Goal: Information Seeking & Learning: Learn about a topic

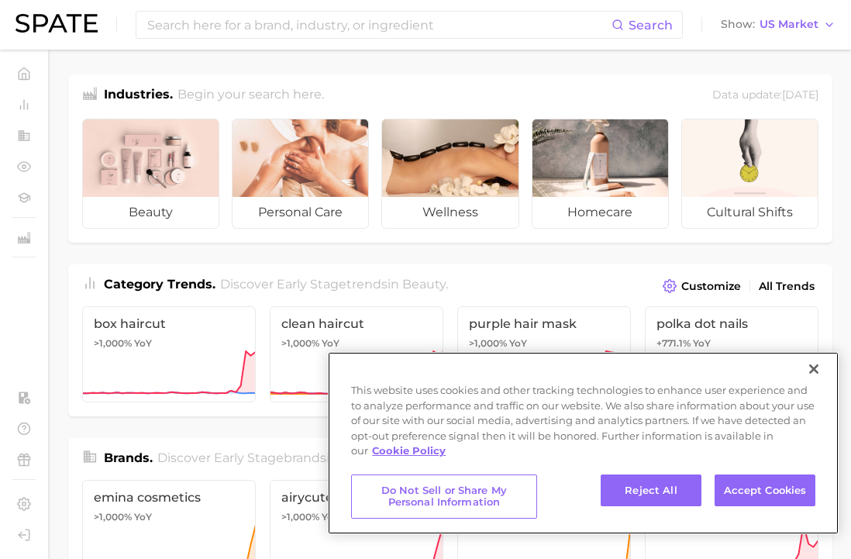
click at [816, 386] on button "Close" at bounding box center [814, 369] width 34 height 34
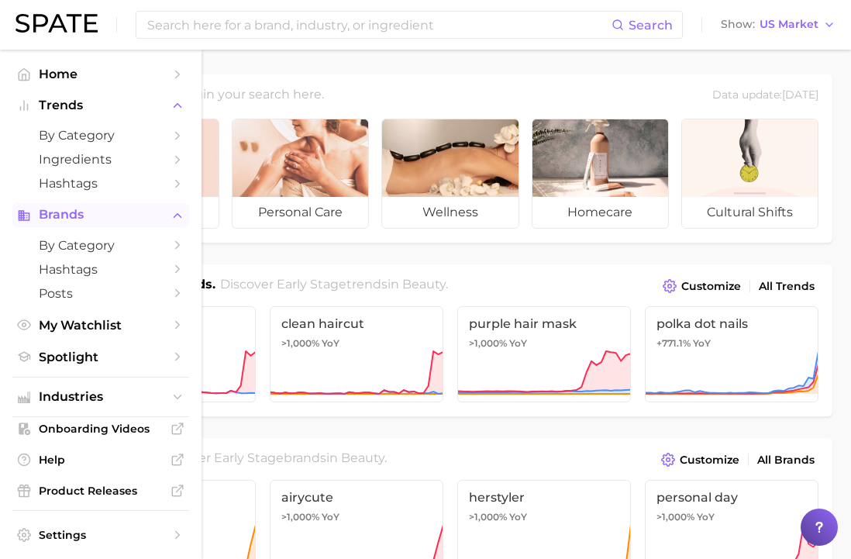
click at [86, 216] on span "Brands" at bounding box center [101, 215] width 124 height 14
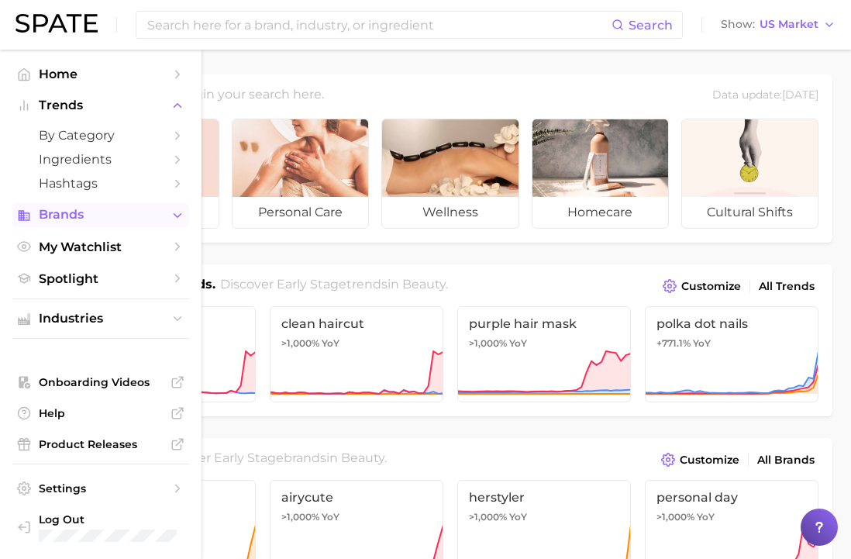
click at [86, 216] on span "Brands" at bounding box center [101, 215] width 124 height 14
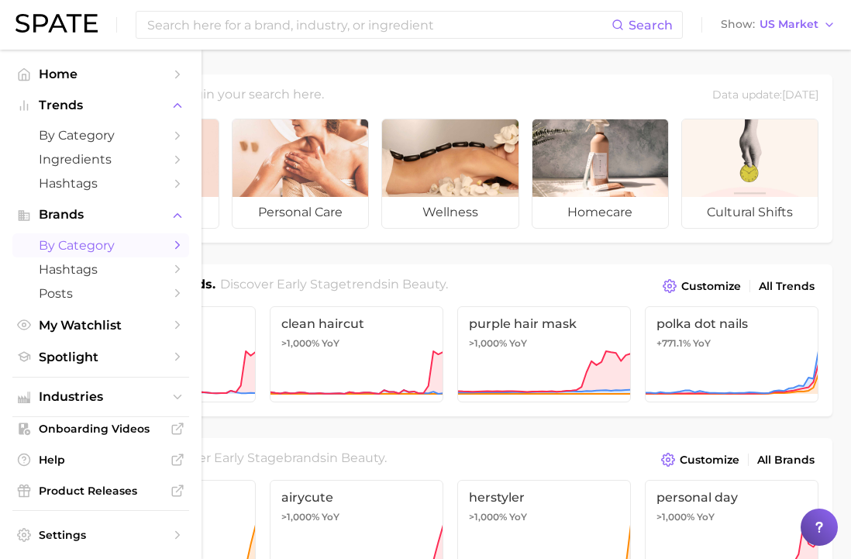
click at [86, 246] on span "by Category" at bounding box center [101, 245] width 124 height 15
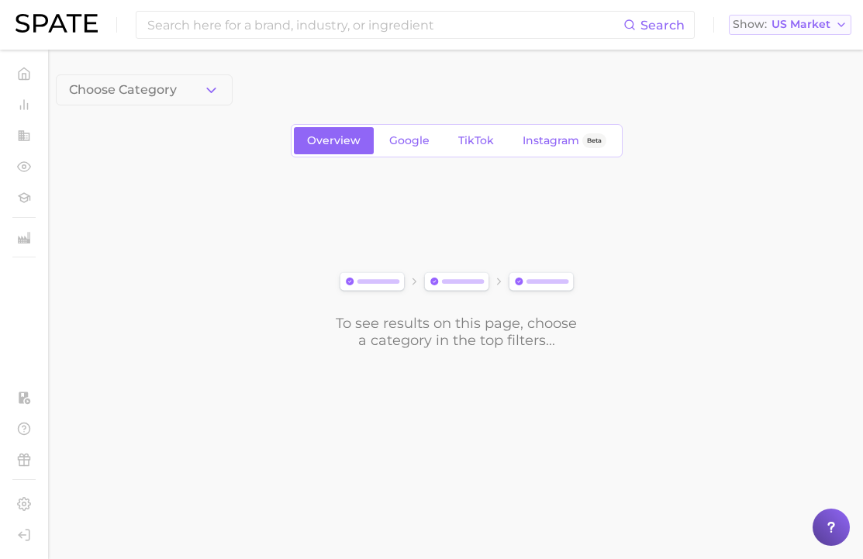
click at [822, 34] on button "Show US Market" at bounding box center [790, 25] width 123 height 20
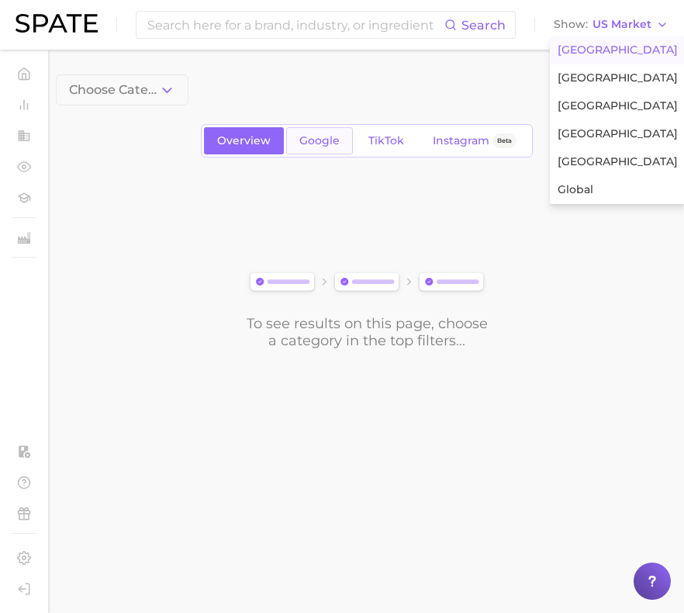
click at [336, 149] on link "Google" at bounding box center [319, 140] width 67 height 27
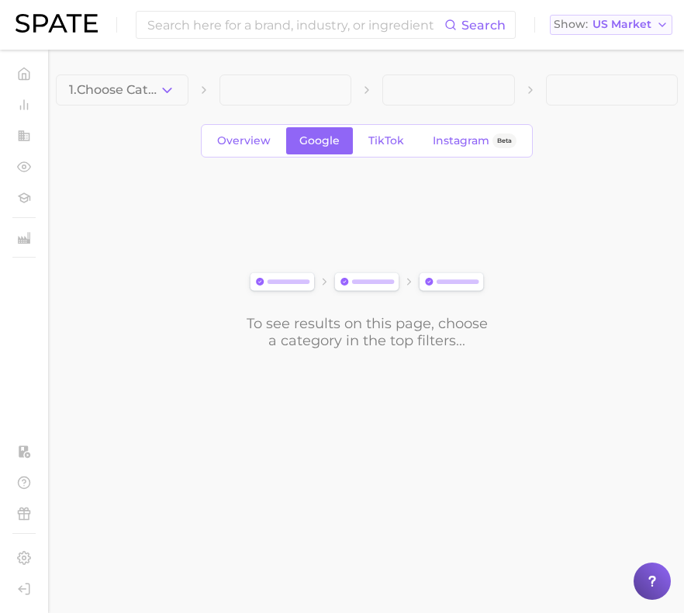
click at [630, 33] on button "Show US Market" at bounding box center [611, 25] width 123 height 20
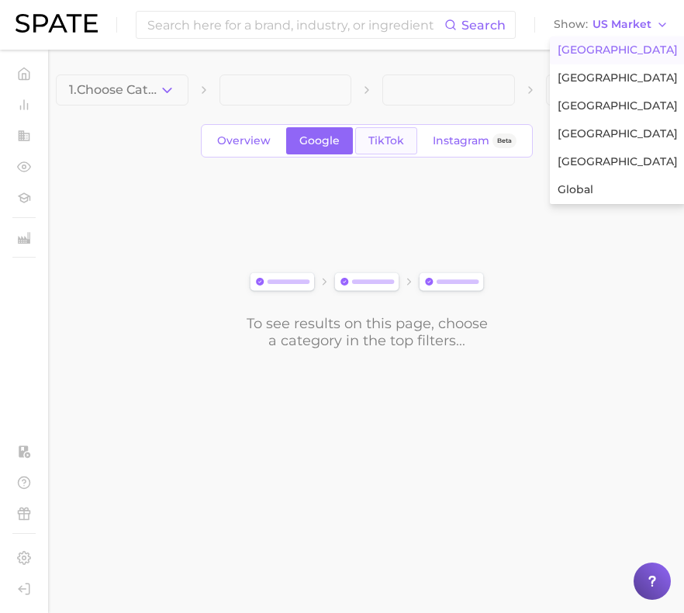
click at [389, 150] on link "TikTok" at bounding box center [386, 140] width 62 height 27
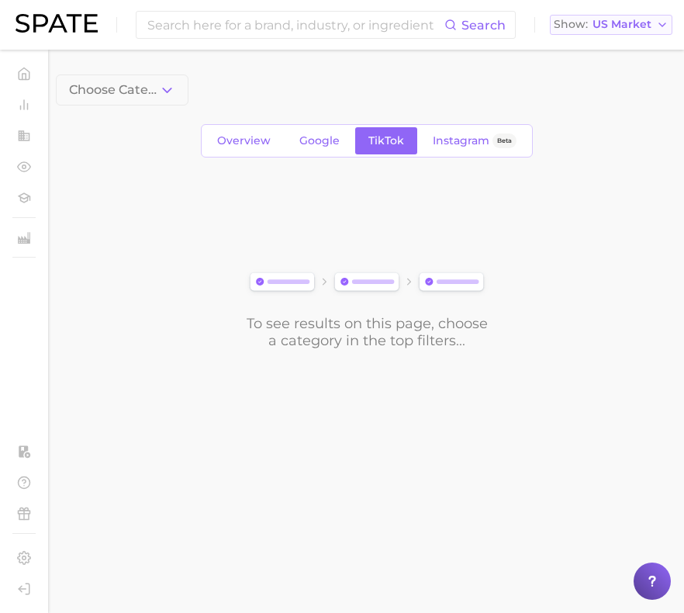
click at [637, 16] on button "Show US Market" at bounding box center [611, 25] width 123 height 20
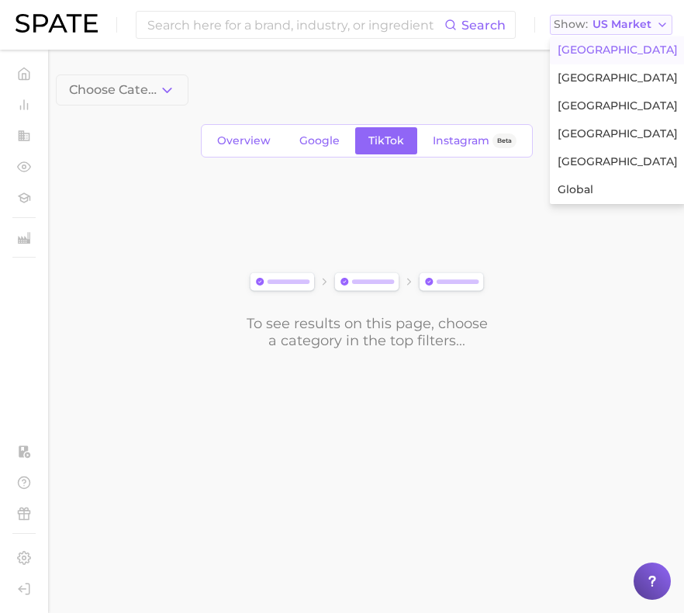
click at [637, 17] on button "Show US Market" at bounding box center [611, 25] width 123 height 20
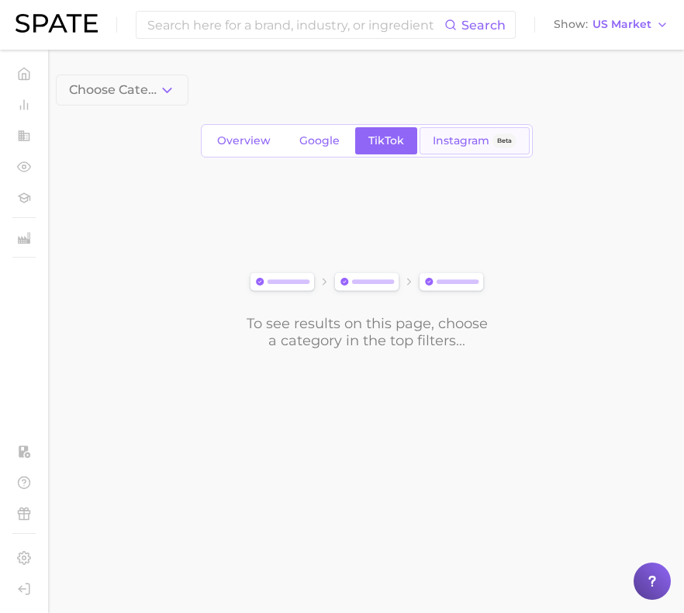
click at [453, 146] on span "Instagram" at bounding box center [461, 140] width 57 height 13
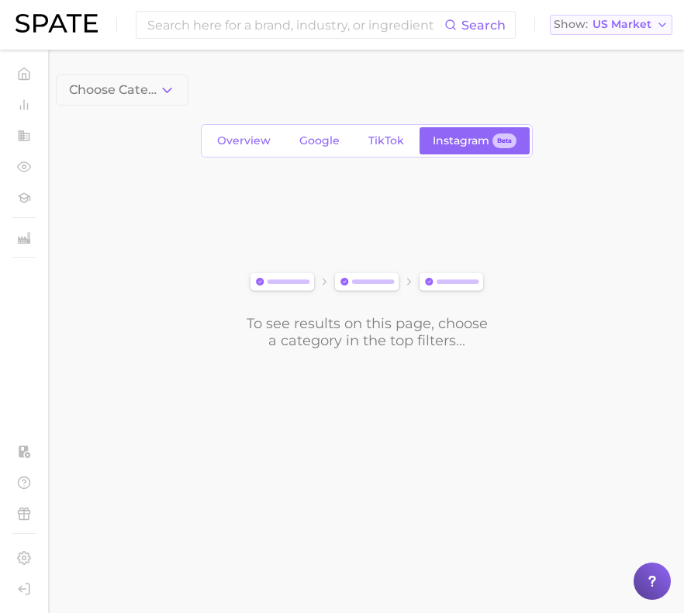
click at [609, 33] on button "Show US Market" at bounding box center [611, 25] width 123 height 20
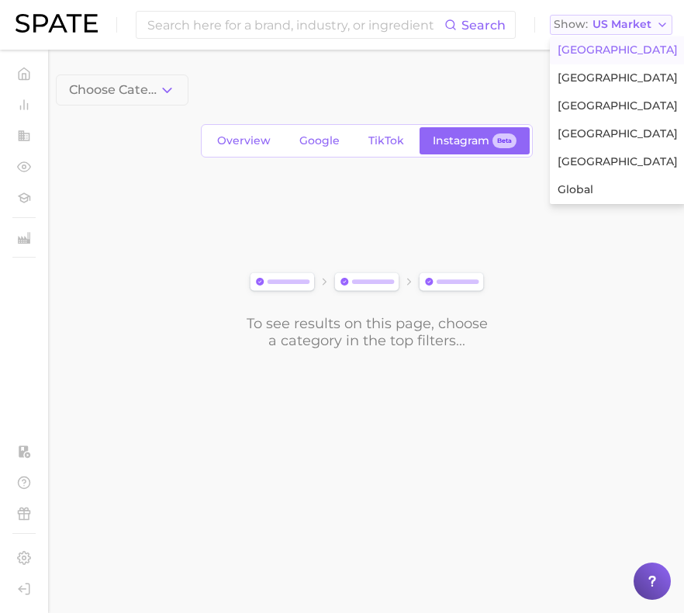
click at [609, 33] on button "Show US Market" at bounding box center [611, 25] width 123 height 20
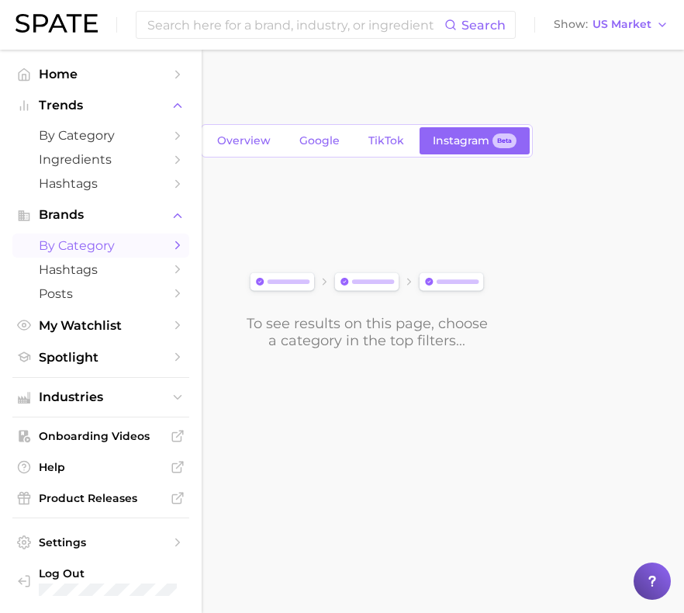
click at [66, 240] on span "by Category" at bounding box center [101, 245] width 124 height 15
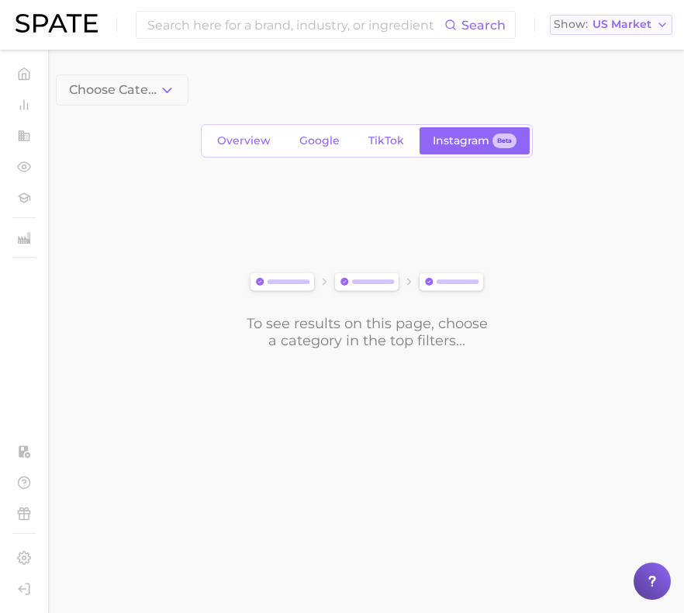
click at [627, 20] on span "US Market" at bounding box center [621, 24] width 59 height 9
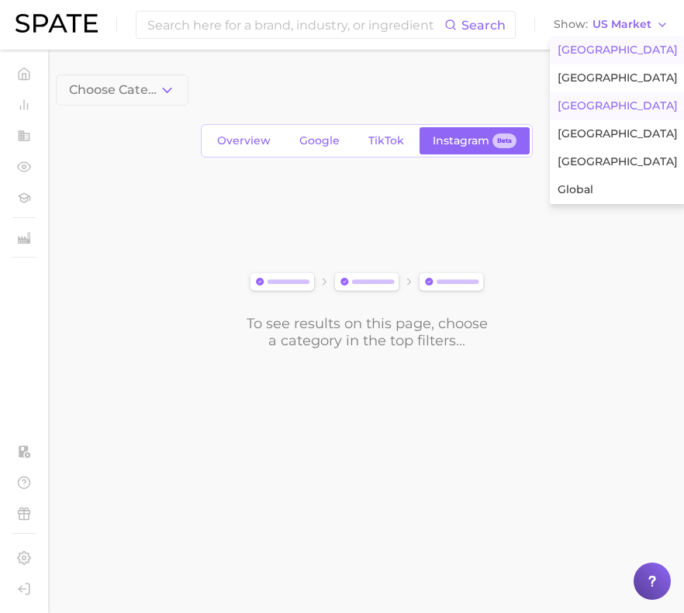
click at [606, 103] on button "[GEOGRAPHIC_DATA]" at bounding box center [618, 106] width 136 height 28
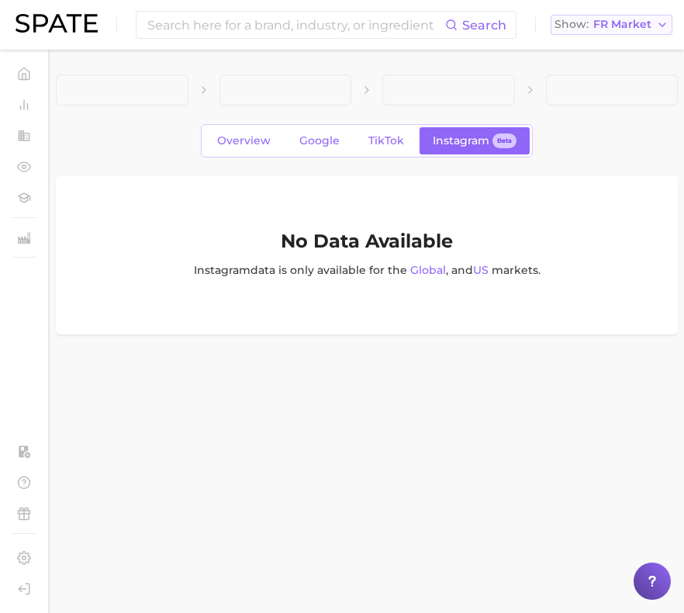
click at [644, 33] on button "Show FR Market" at bounding box center [611, 25] width 122 height 20
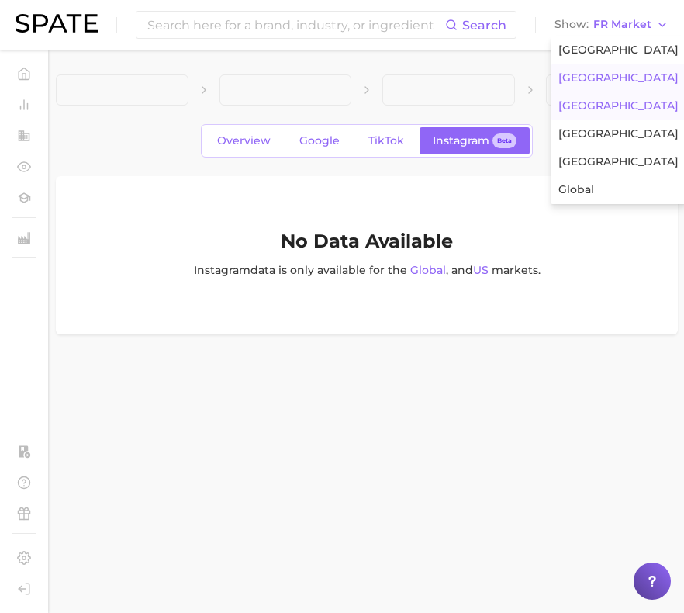
click at [613, 84] on span "[GEOGRAPHIC_DATA]" at bounding box center [618, 77] width 120 height 13
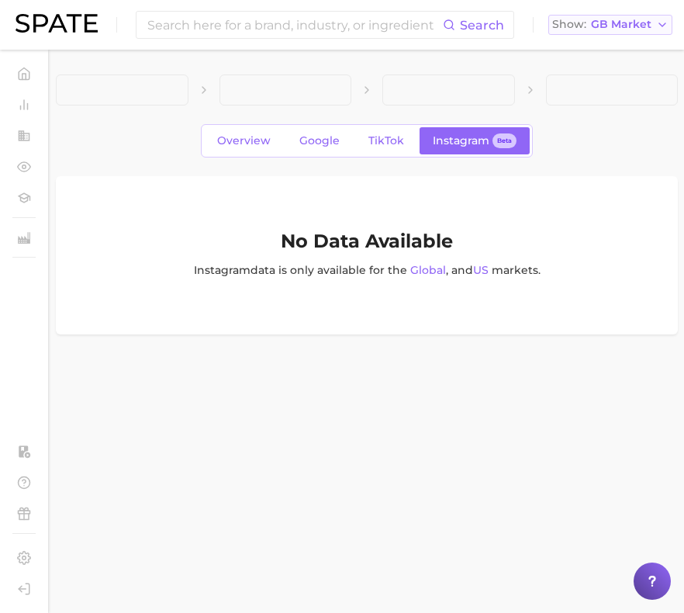
click at [620, 27] on span "GB Market" at bounding box center [621, 24] width 60 height 9
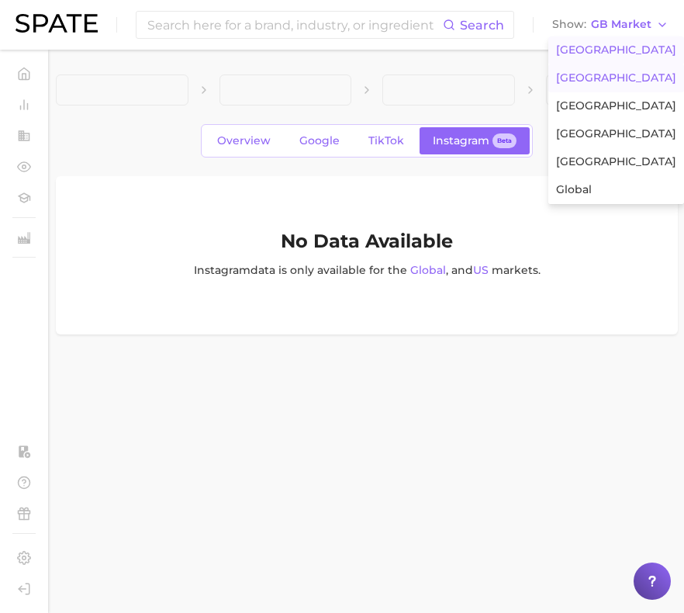
click at [616, 59] on button "[GEOGRAPHIC_DATA]" at bounding box center [616, 50] width 136 height 28
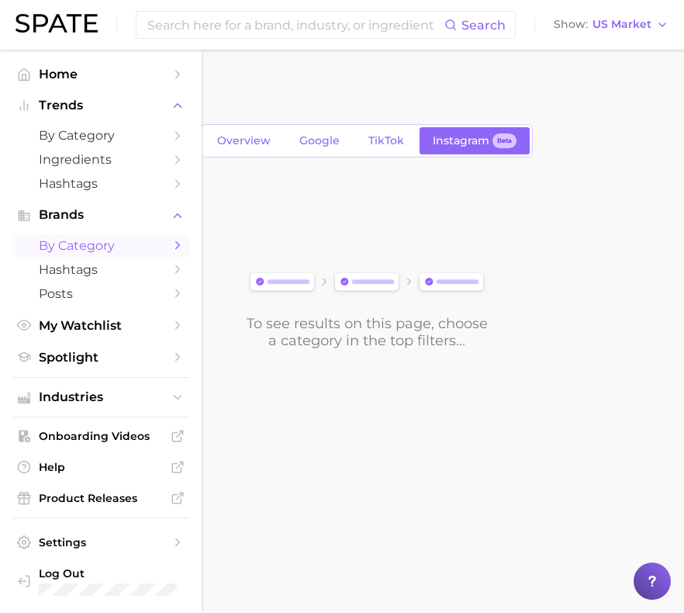
click at [70, 243] on span "by Category" at bounding box center [101, 245] width 124 height 15
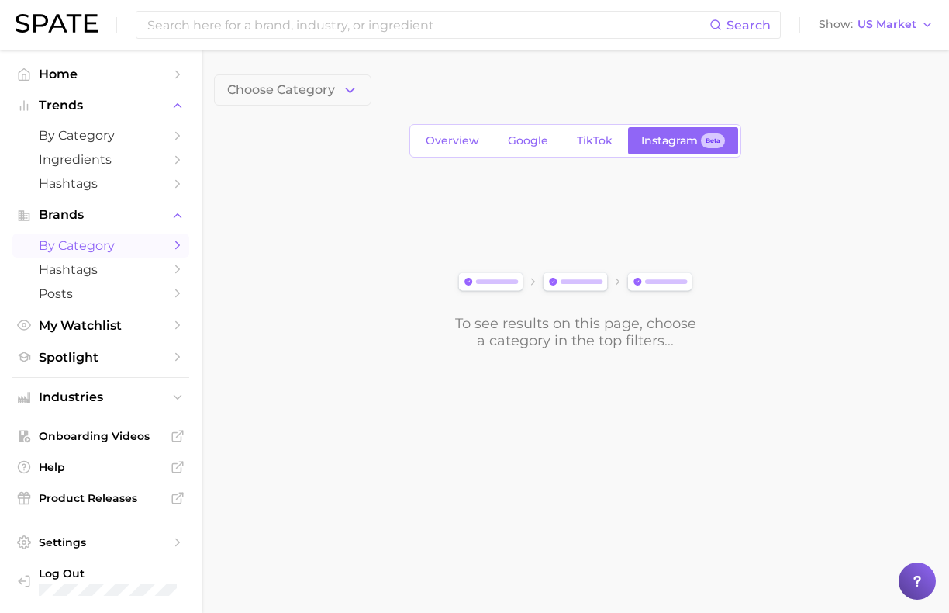
click at [531, 283] on img at bounding box center [575, 282] width 243 height 27
click at [328, 92] on button "Choose Category" at bounding box center [292, 89] width 157 height 31
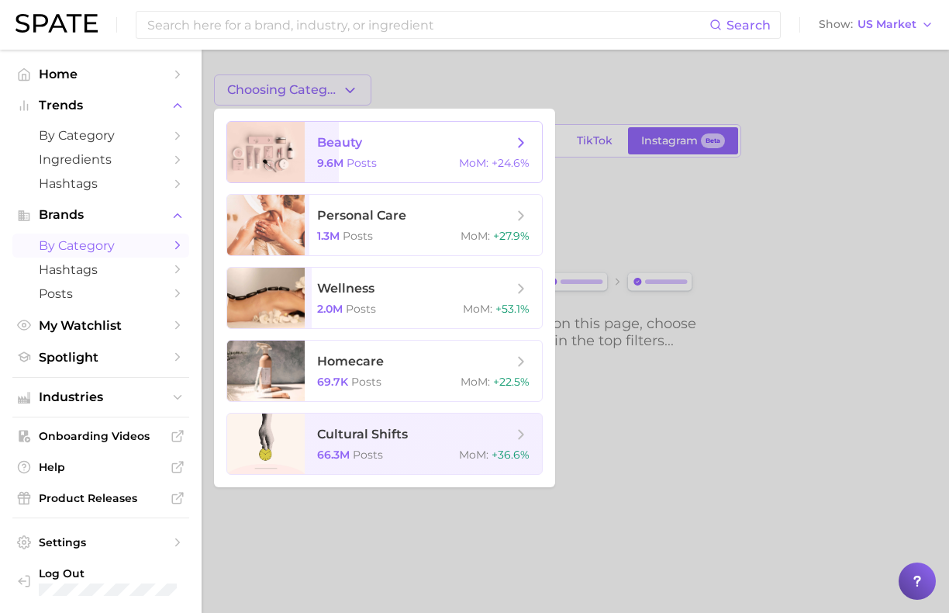
click at [371, 166] on span "9.6m Posts" at bounding box center [347, 163] width 60 height 14
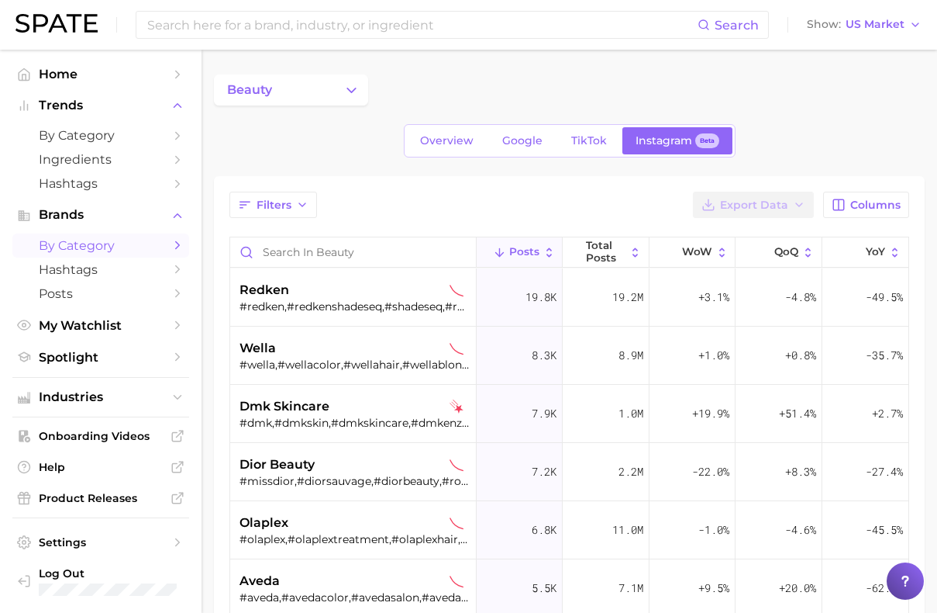
click at [862, 20] on header "Search Show US Market" at bounding box center [468, 25] width 937 height 50
click at [862, 23] on button "Show US Market" at bounding box center [864, 25] width 123 height 20
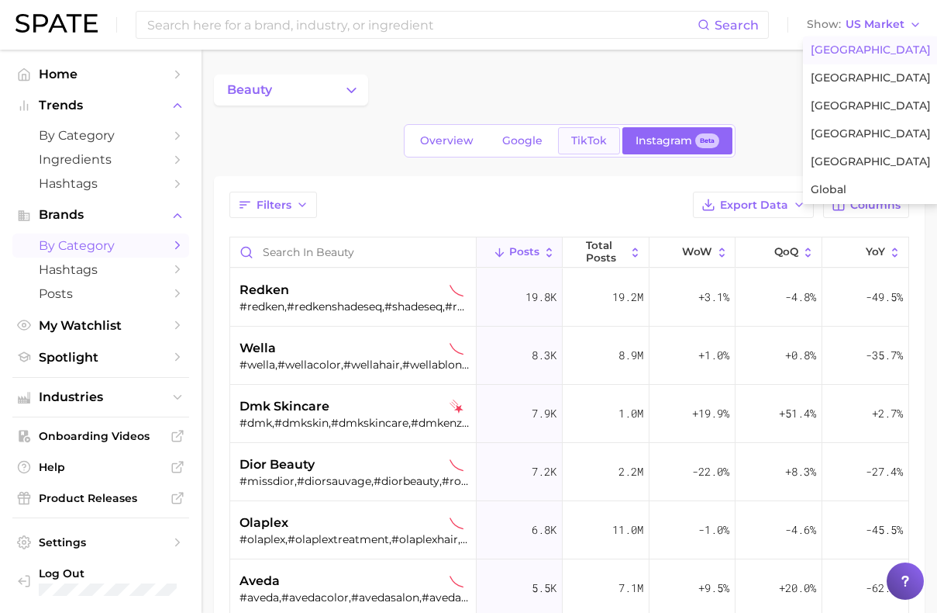
click at [571, 143] on span "TikTok" at bounding box center [589, 140] width 36 height 13
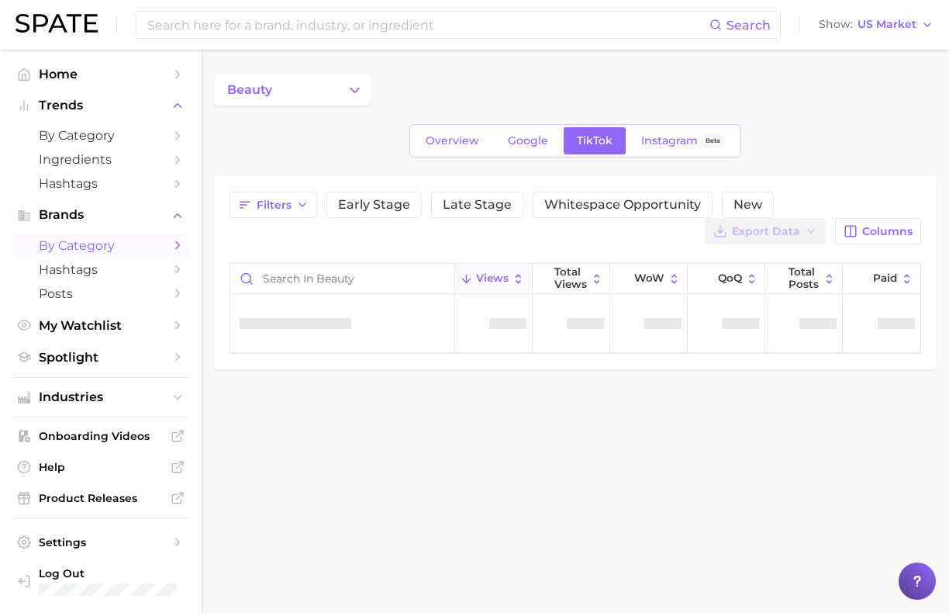
click at [862, 35] on div "Search Show US Market" at bounding box center [475, 25] width 918 height 50
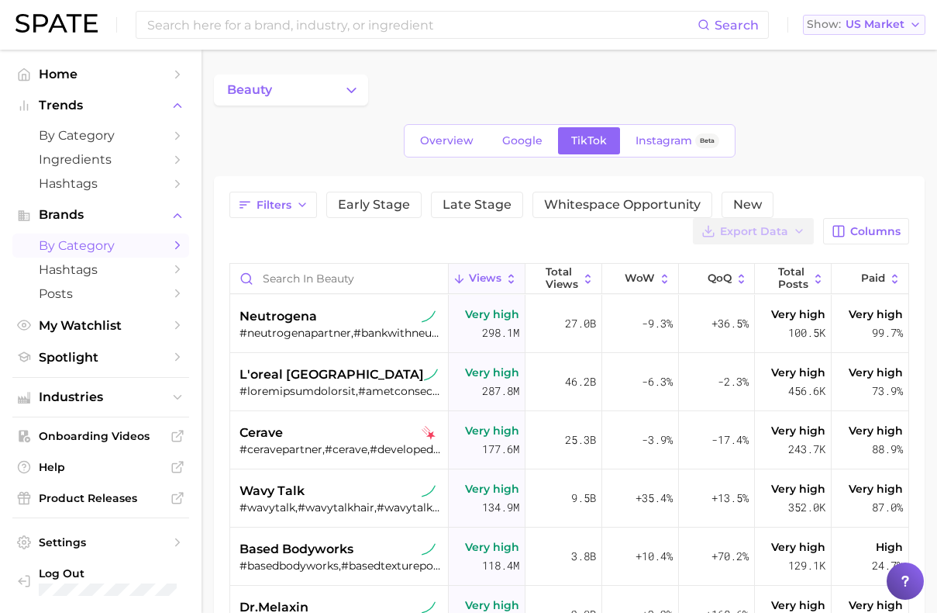
click at [862, 29] on span "US Market" at bounding box center [875, 24] width 59 height 9
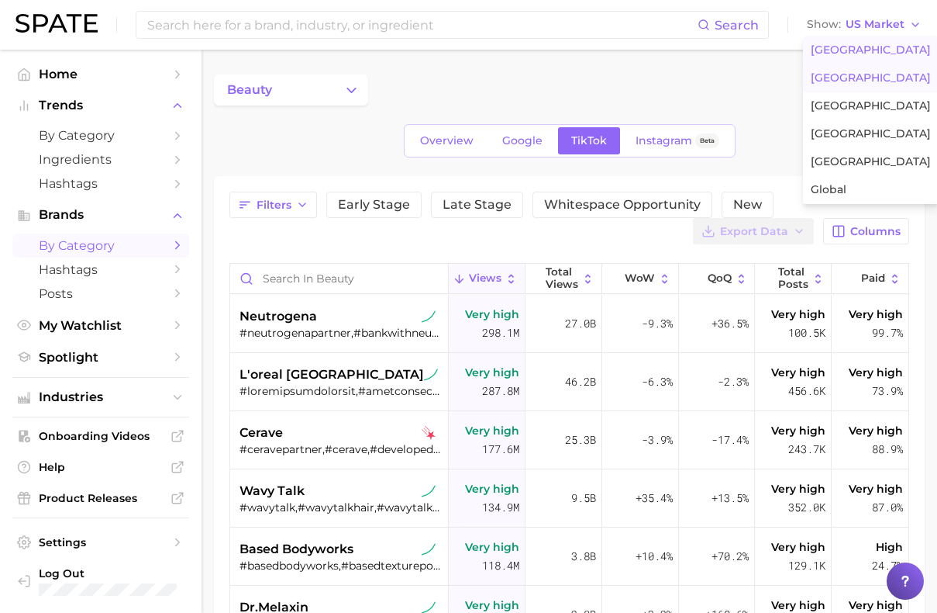
click at [862, 75] on span "[GEOGRAPHIC_DATA]" at bounding box center [871, 77] width 120 height 13
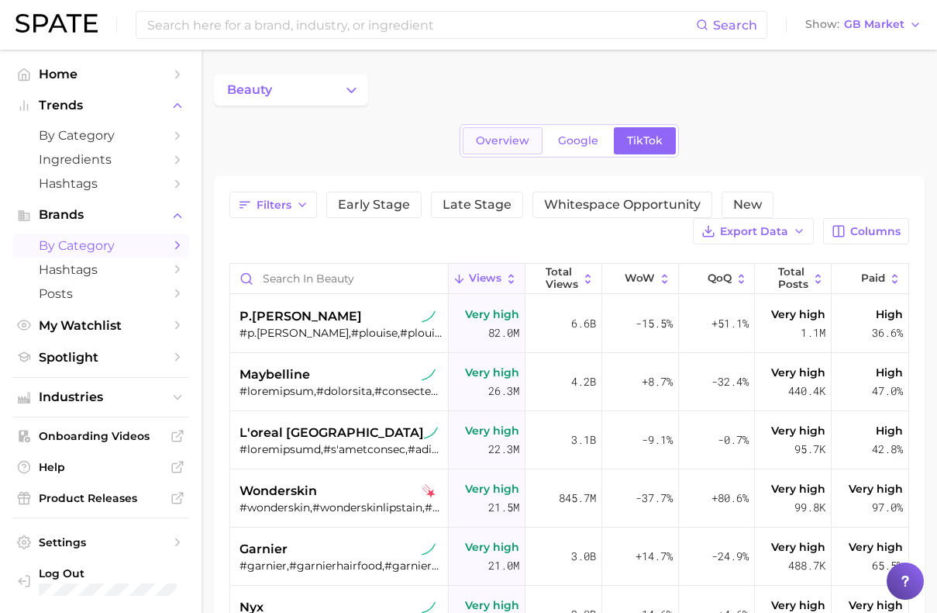
click at [516, 138] on span "Overview" at bounding box center [502, 140] width 53 height 13
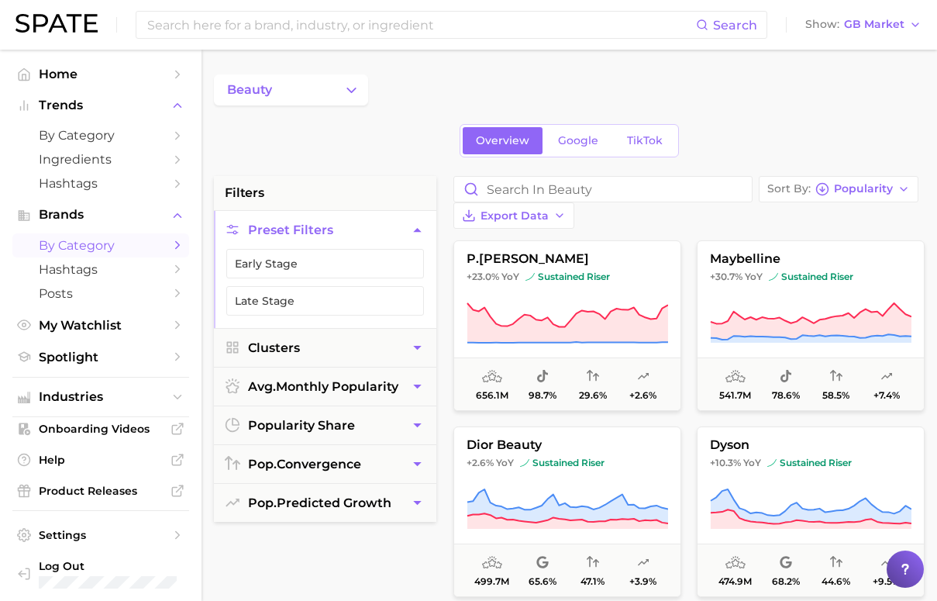
click at [71, 238] on span "by Category" at bounding box center [101, 245] width 124 height 15
click at [575, 142] on span "Google" at bounding box center [578, 140] width 40 height 13
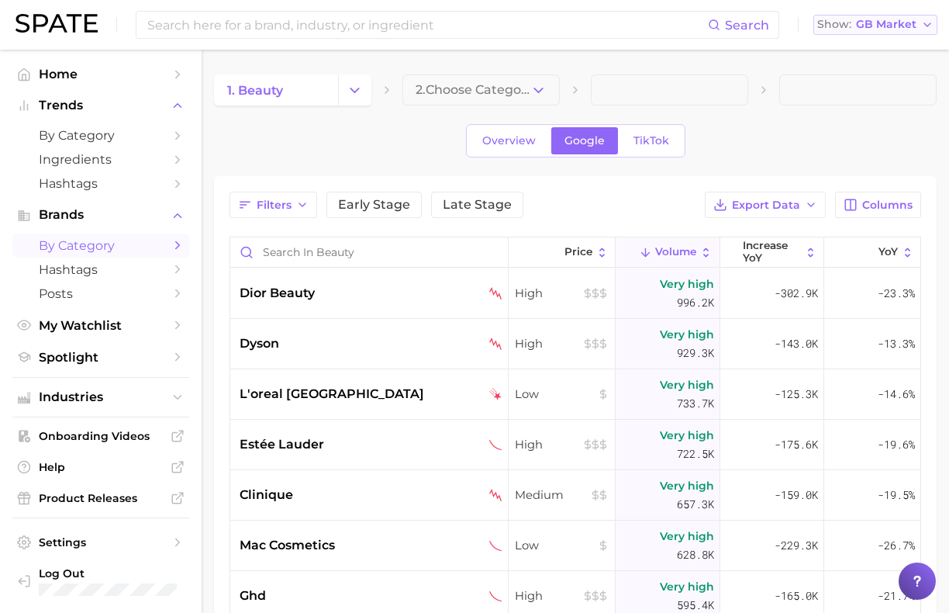
click at [862, 26] on button "Show GB Market" at bounding box center [875, 25] width 124 height 20
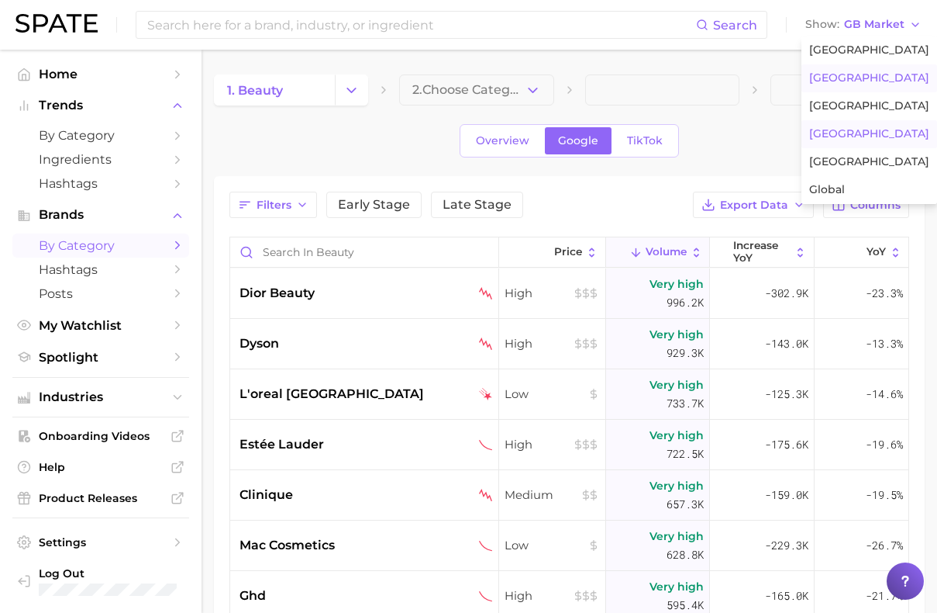
click at [862, 123] on button "[GEOGRAPHIC_DATA]" at bounding box center [870, 134] width 136 height 28
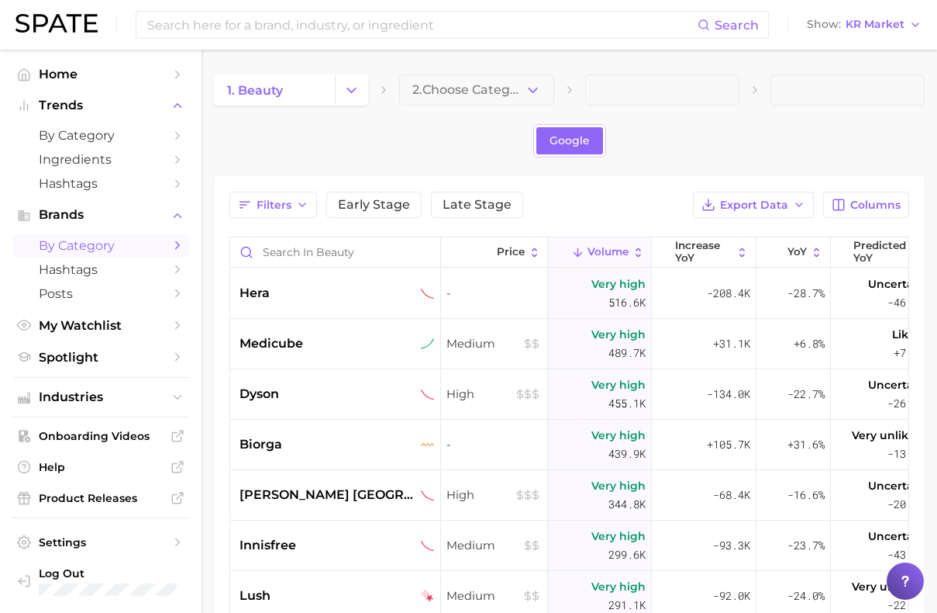
click at [112, 238] on span "by Category" at bounding box center [101, 245] width 124 height 15
click at [345, 87] on icon "Change Category" at bounding box center [351, 90] width 16 height 16
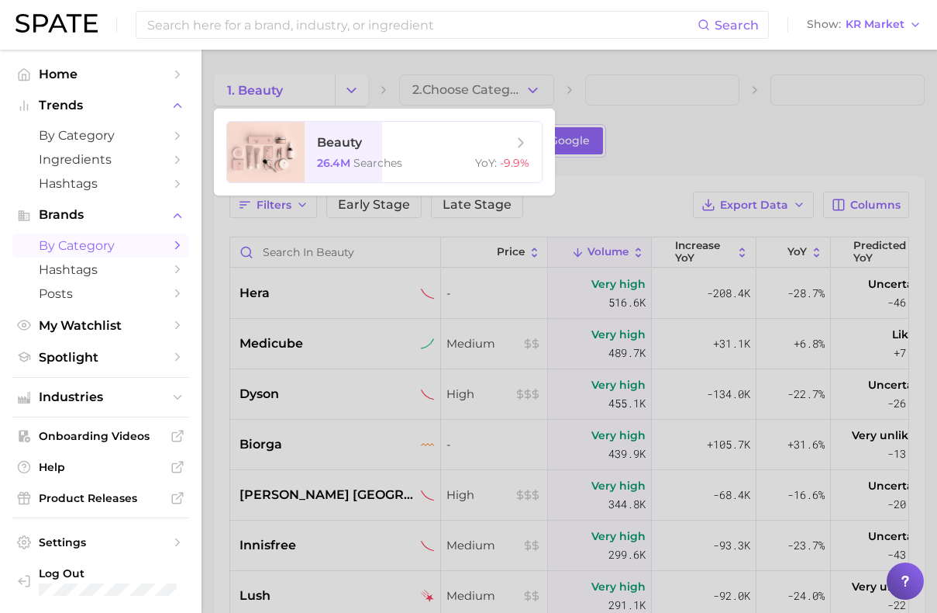
click at [336, 89] on div at bounding box center [468, 306] width 937 height 613
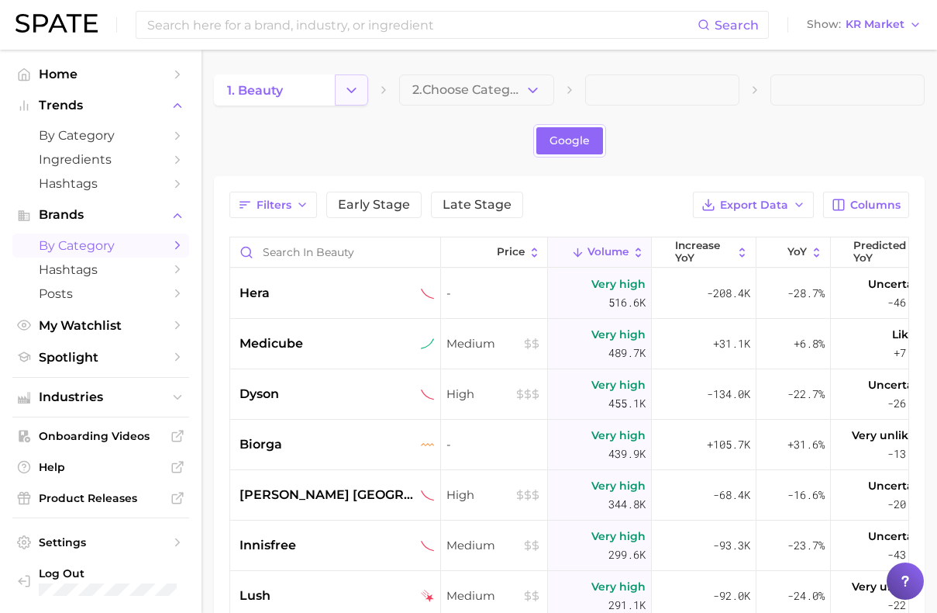
click at [347, 89] on icon "Change Category" at bounding box center [351, 90] width 16 height 16
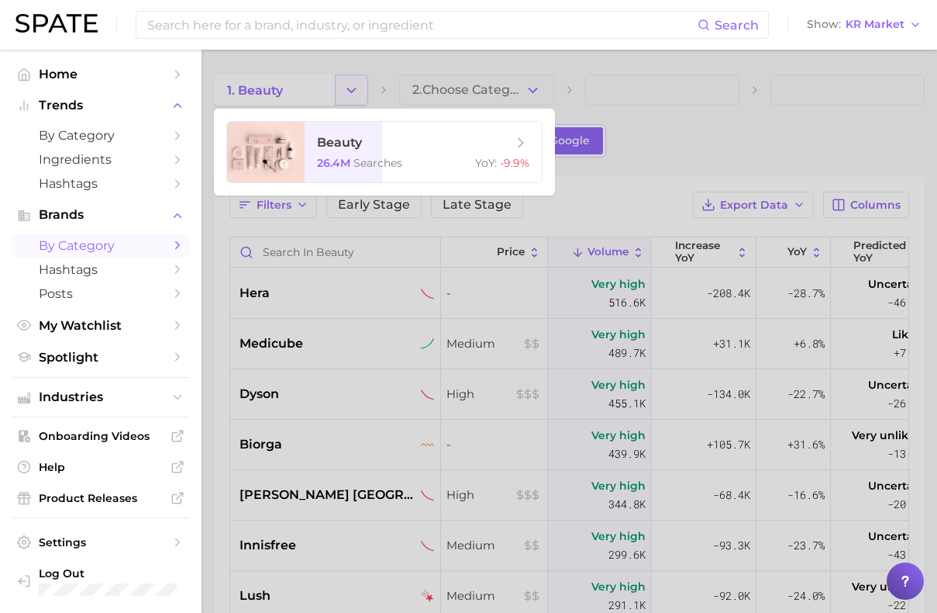
click at [347, 89] on div at bounding box center [468, 306] width 937 height 613
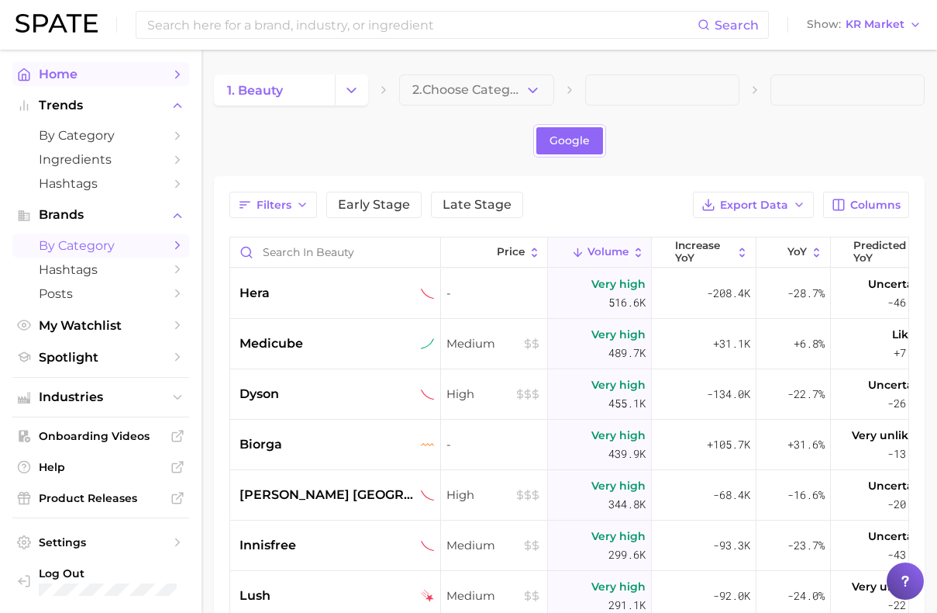
click at [80, 74] on span "Home" at bounding box center [101, 74] width 124 height 15
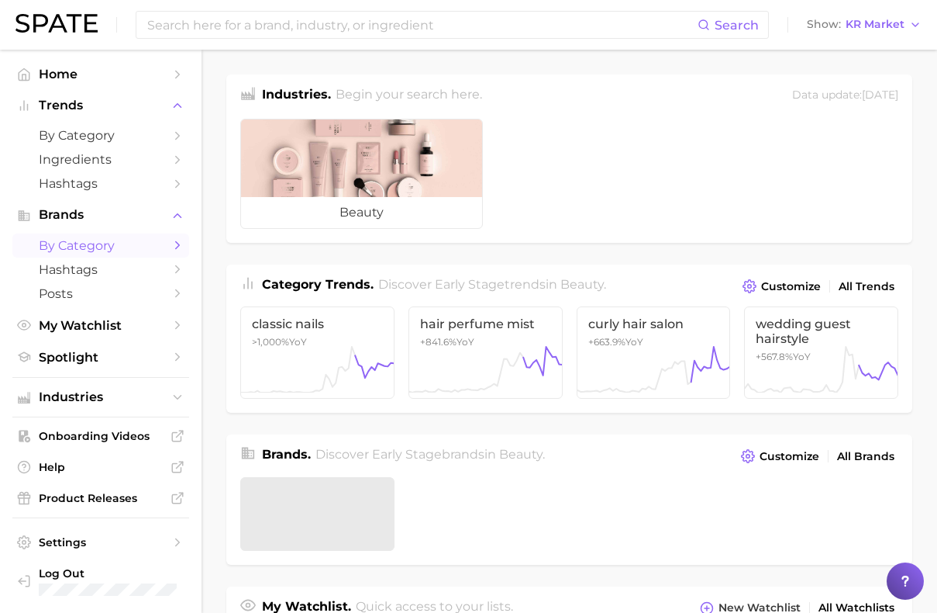
click at [64, 242] on span "by Category" at bounding box center [101, 245] width 124 height 15
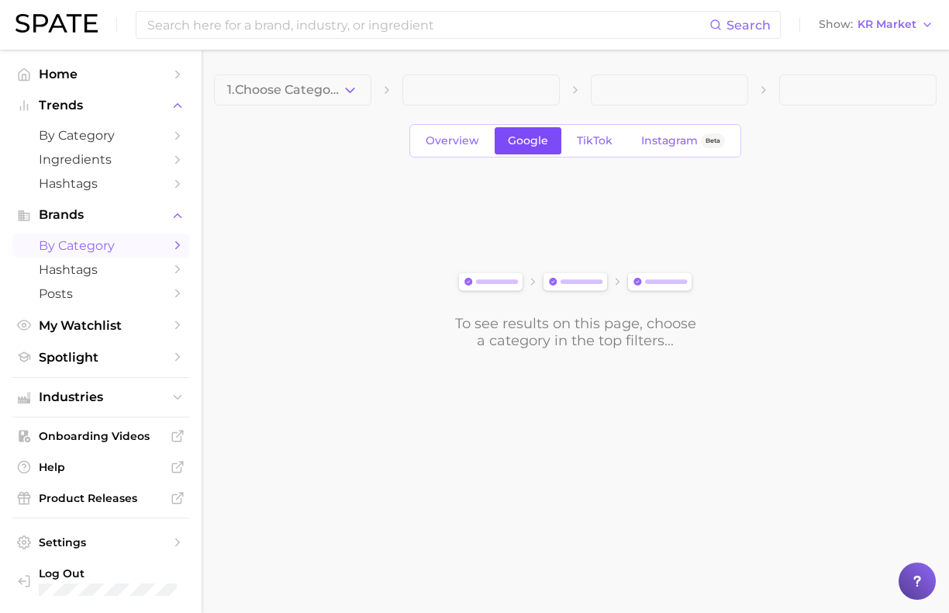
click at [533, 140] on span "Google" at bounding box center [528, 140] width 40 height 13
click at [296, 83] on span "1. Choose Category" at bounding box center [284, 90] width 115 height 14
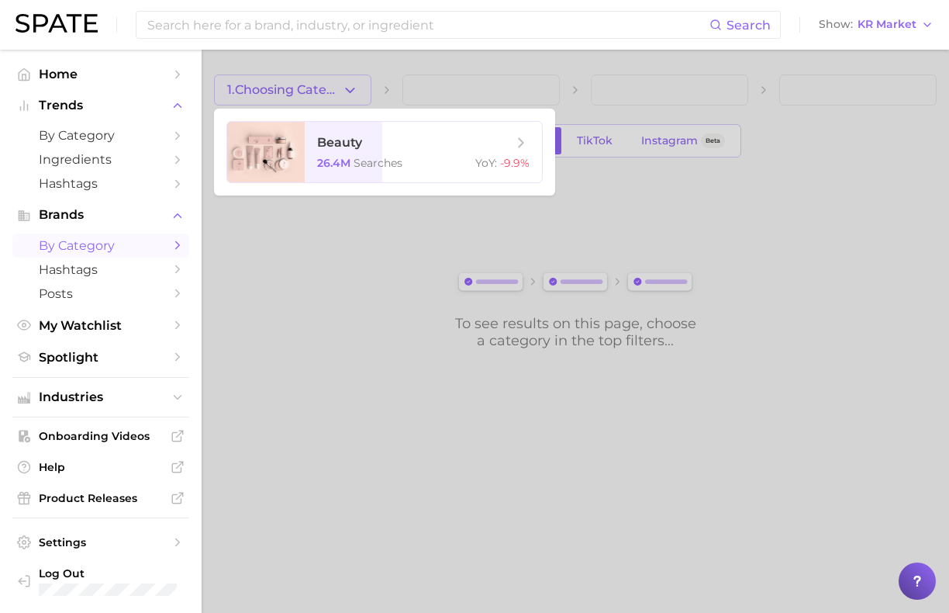
click at [296, 83] on div at bounding box center [474, 306] width 949 height 613
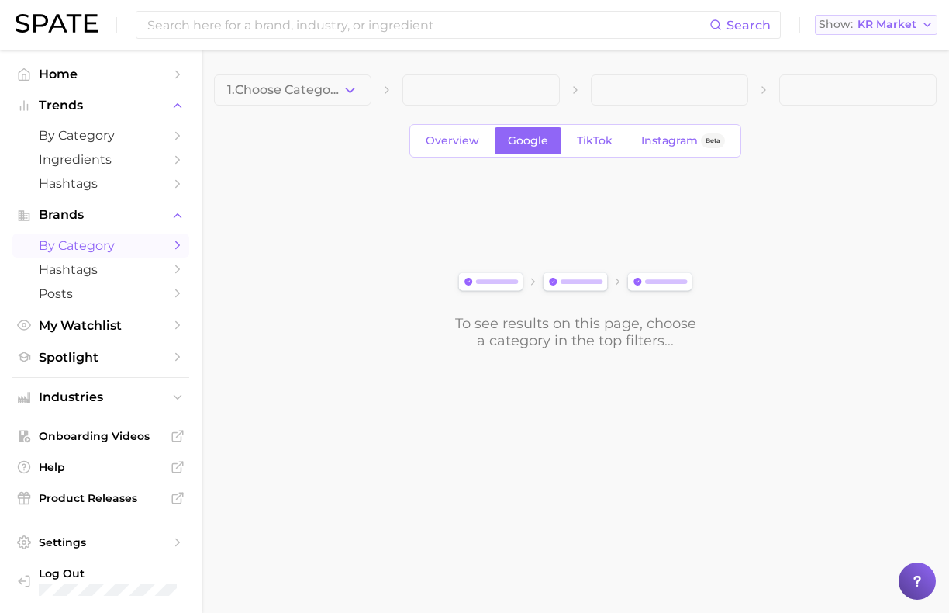
click at [862, 24] on span "KR Market" at bounding box center [887, 24] width 59 height 9
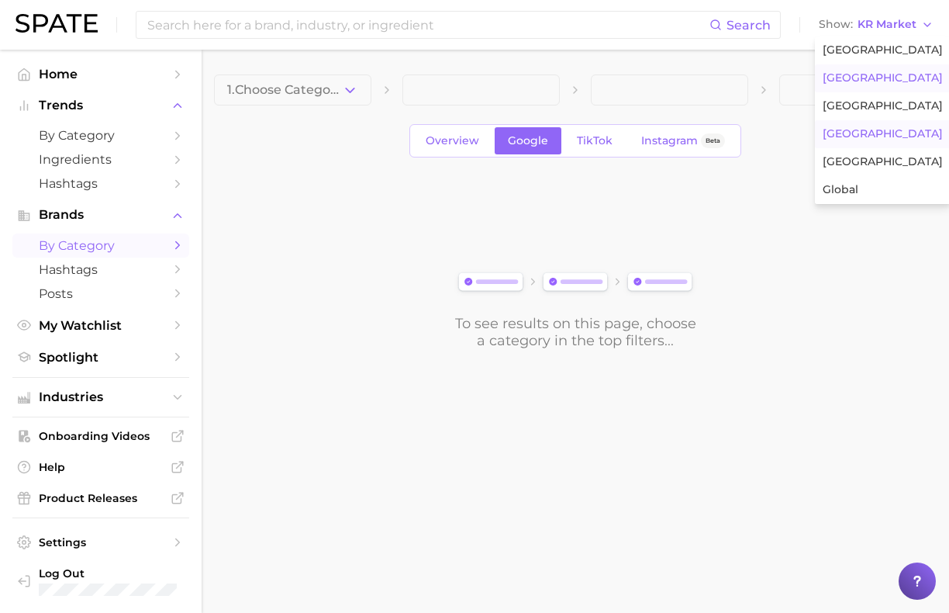
click at [862, 79] on span "[GEOGRAPHIC_DATA]" at bounding box center [883, 77] width 120 height 13
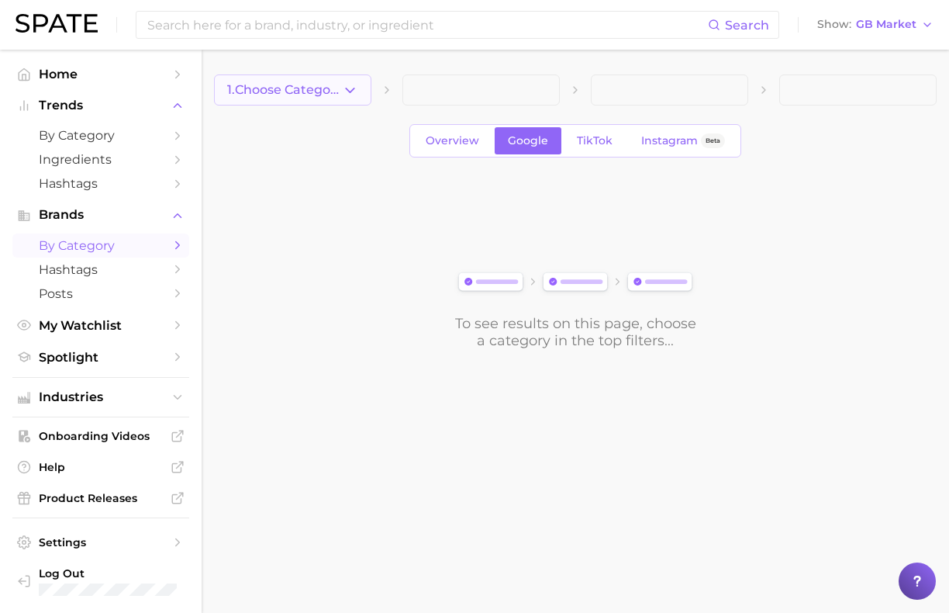
click at [324, 88] on span "1. Choose Category" at bounding box center [284, 90] width 115 height 14
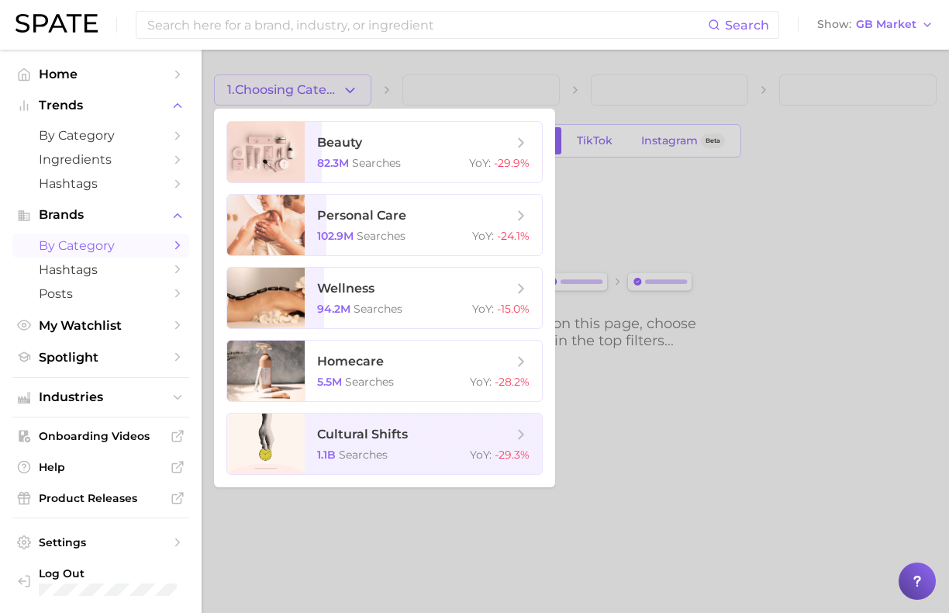
click at [324, 88] on div at bounding box center [474, 306] width 949 height 613
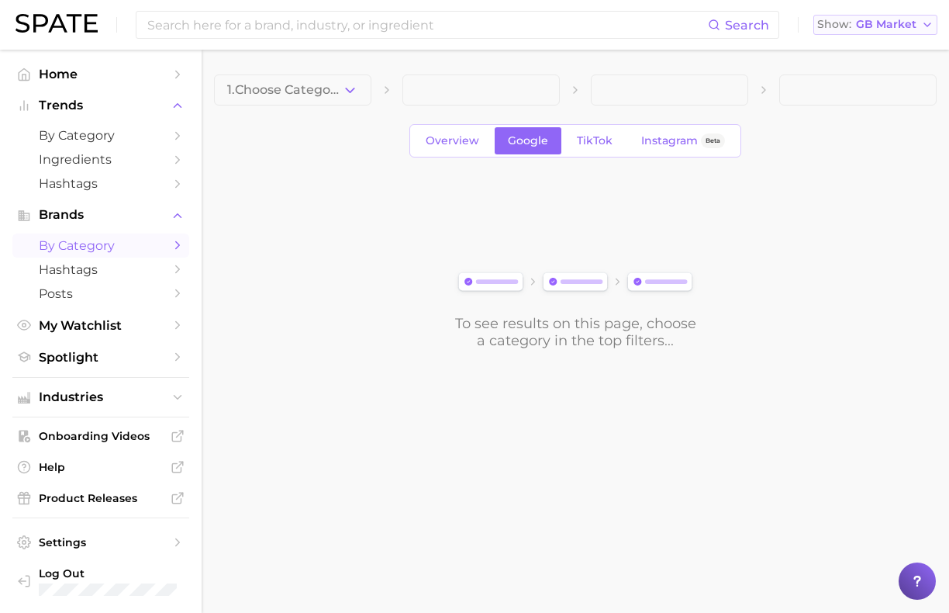
click at [862, 32] on button "Show GB Market" at bounding box center [875, 25] width 124 height 20
click at [862, 54] on button "[GEOGRAPHIC_DATA]" at bounding box center [881, 50] width 136 height 28
click at [286, 77] on button "1. Choose Category" at bounding box center [292, 89] width 157 height 31
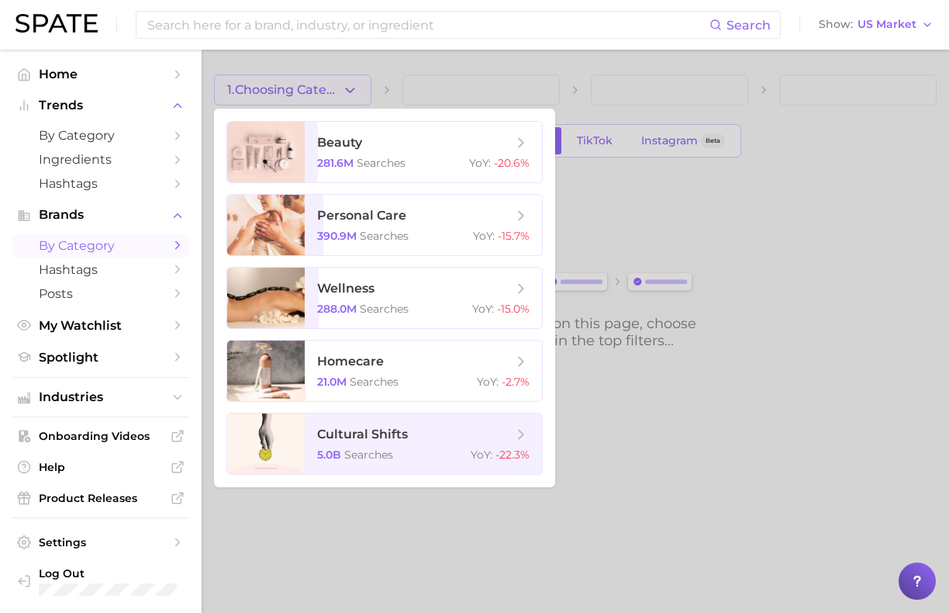
click at [286, 77] on div at bounding box center [474, 306] width 949 height 613
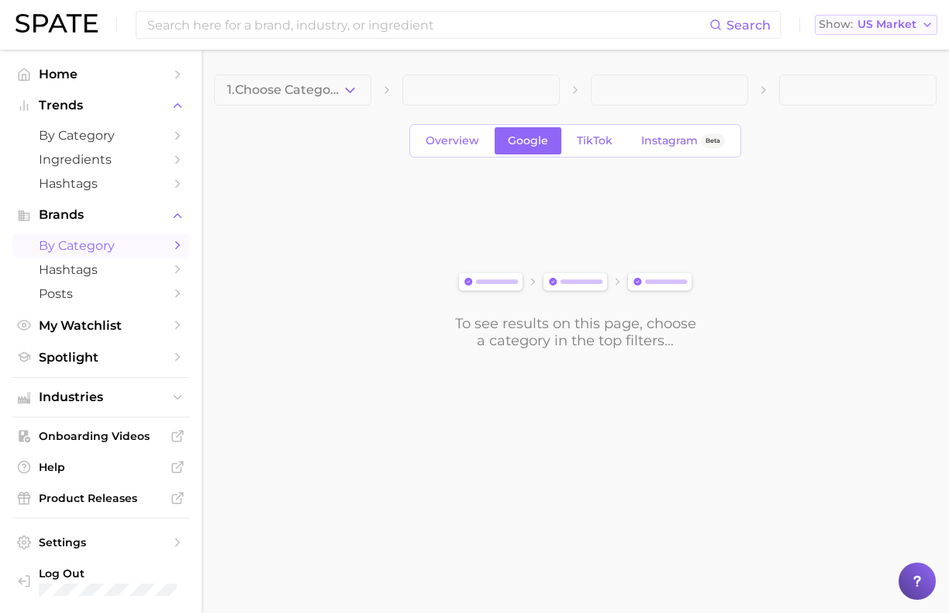
click at [862, 26] on span "US Market" at bounding box center [887, 24] width 59 height 9
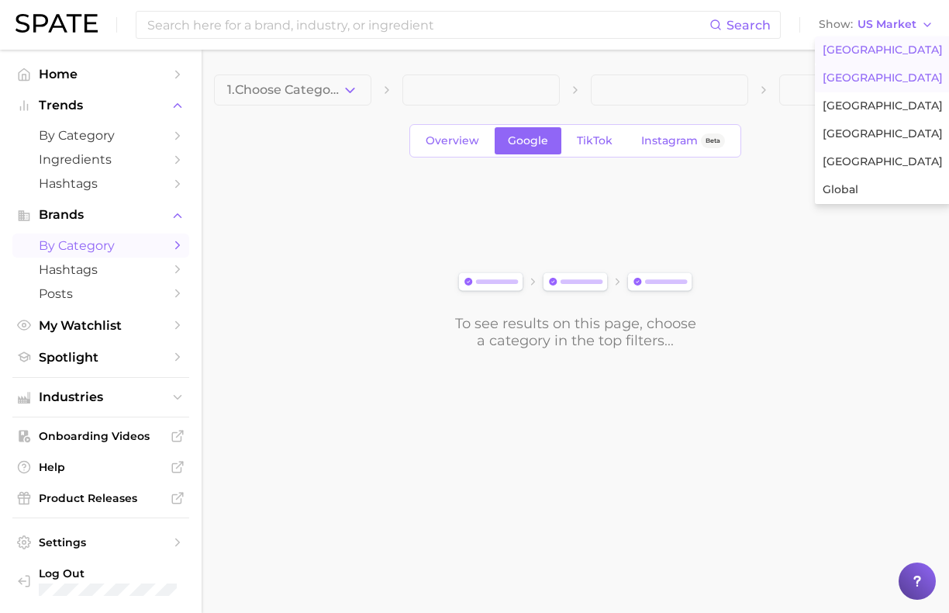
click at [862, 80] on span "[GEOGRAPHIC_DATA]" at bounding box center [883, 77] width 120 height 13
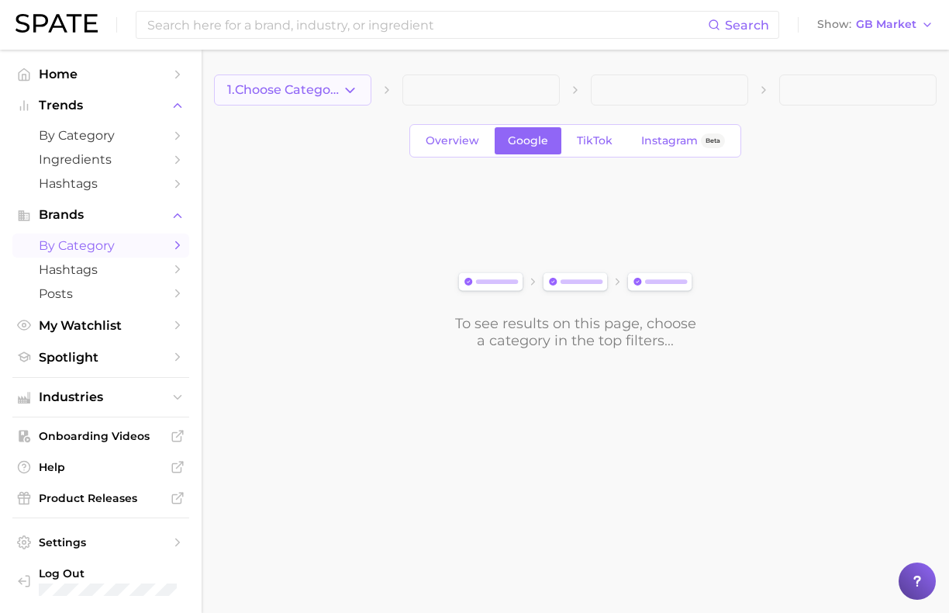
click at [271, 93] on span "1. Choose Category" at bounding box center [284, 90] width 115 height 14
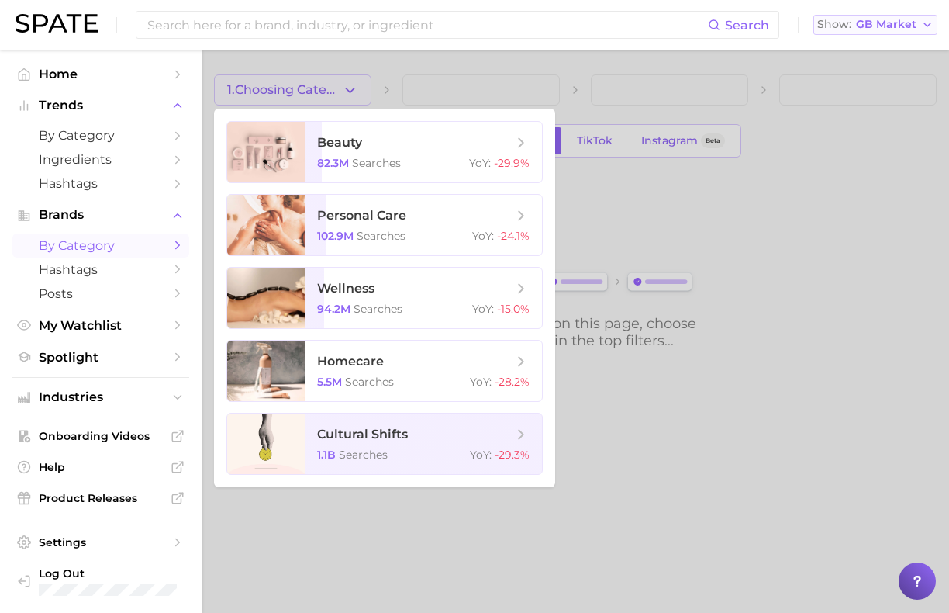
click at [862, 22] on span "GB Market" at bounding box center [886, 24] width 60 height 9
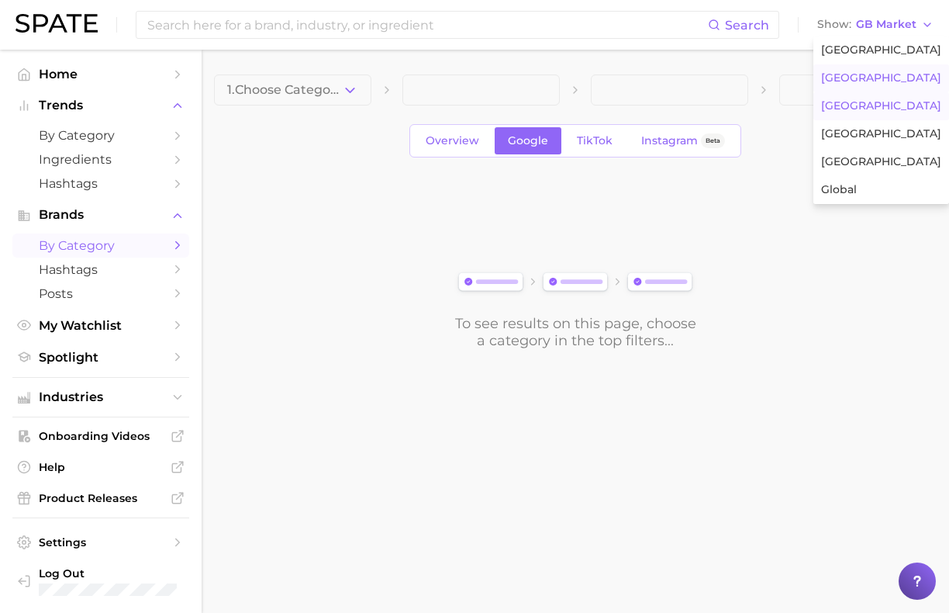
click at [858, 105] on span "[GEOGRAPHIC_DATA]" at bounding box center [881, 105] width 120 height 13
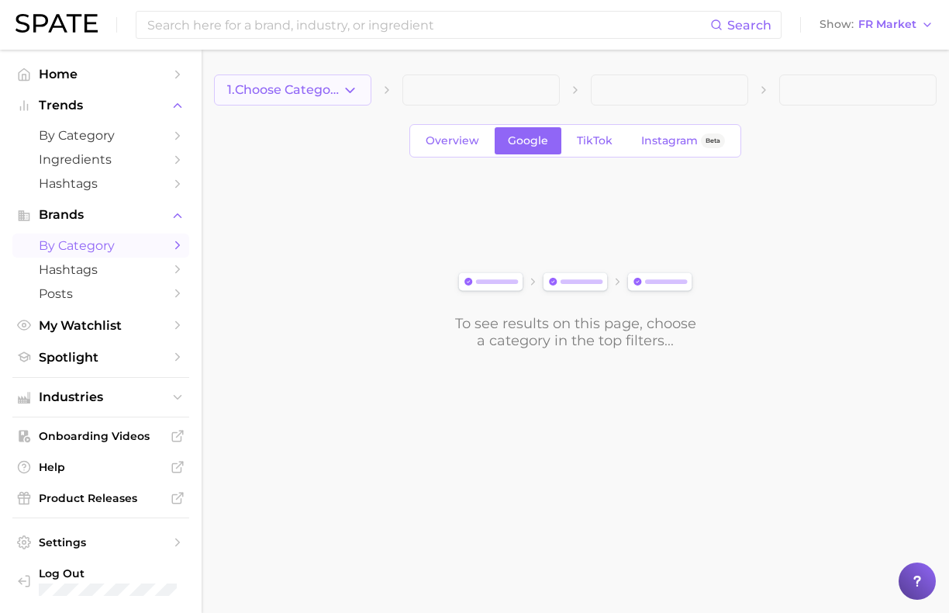
click at [264, 86] on span "1. Choose Category" at bounding box center [284, 90] width 115 height 14
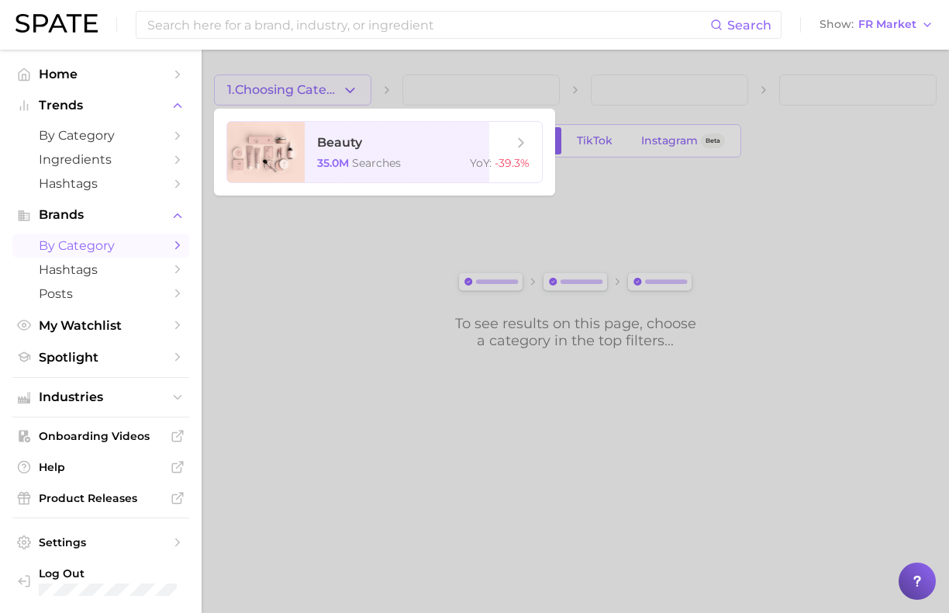
click at [264, 86] on div at bounding box center [474, 306] width 949 height 613
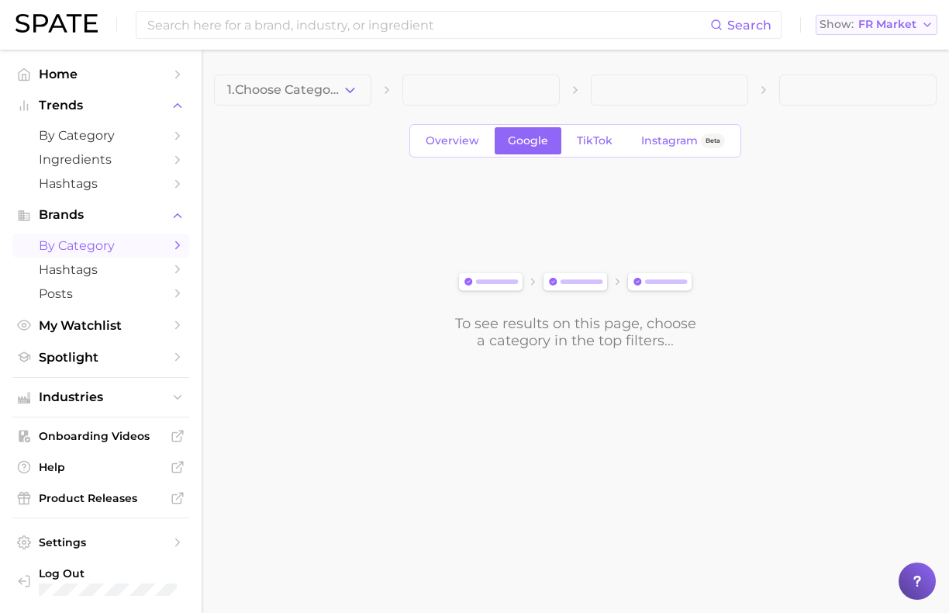
click at [862, 29] on span "FR Market" at bounding box center [887, 24] width 58 height 9
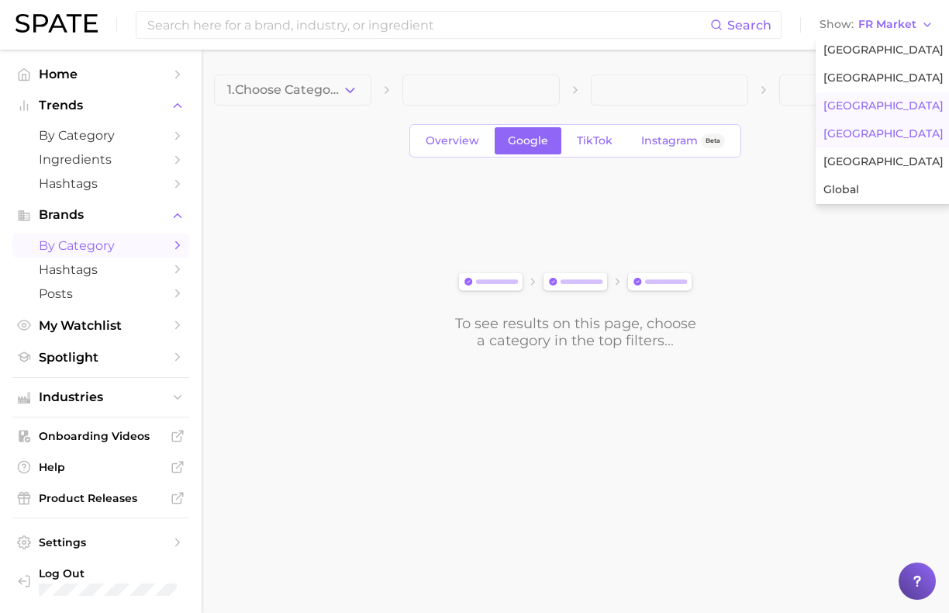
click at [862, 120] on button "[GEOGRAPHIC_DATA]" at bounding box center [884, 134] width 136 height 28
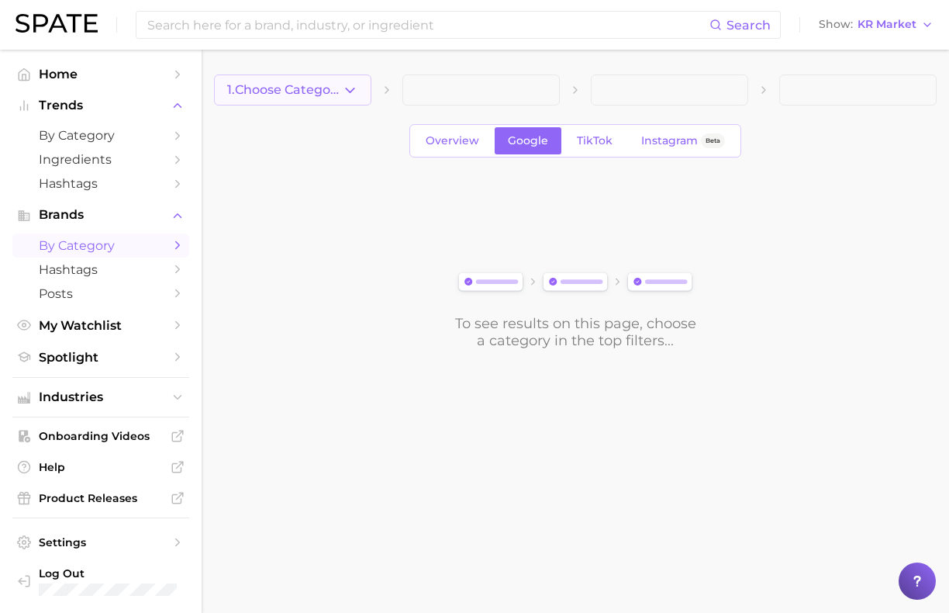
click at [276, 84] on span "1. Choose Category" at bounding box center [284, 90] width 115 height 14
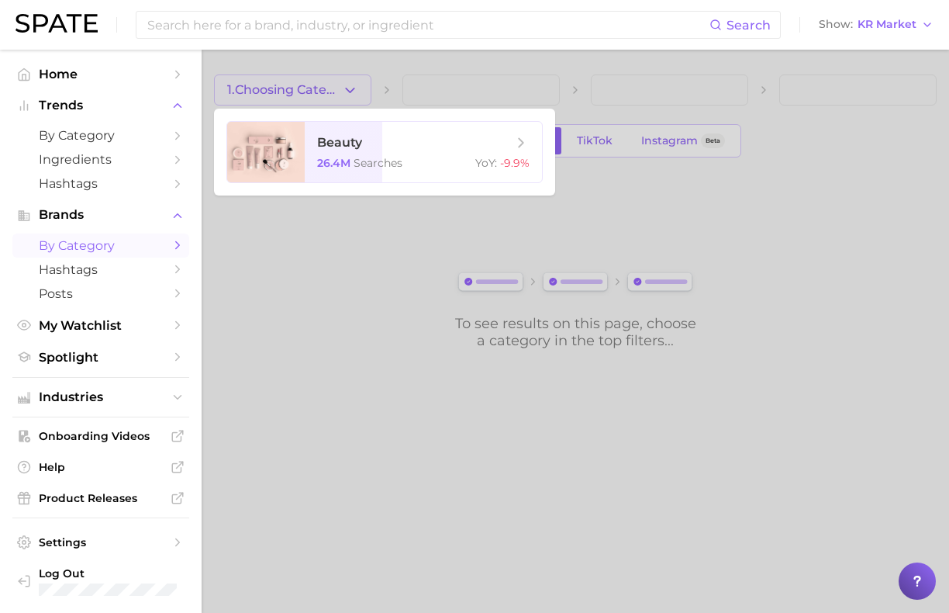
click at [276, 84] on div at bounding box center [474, 306] width 949 height 613
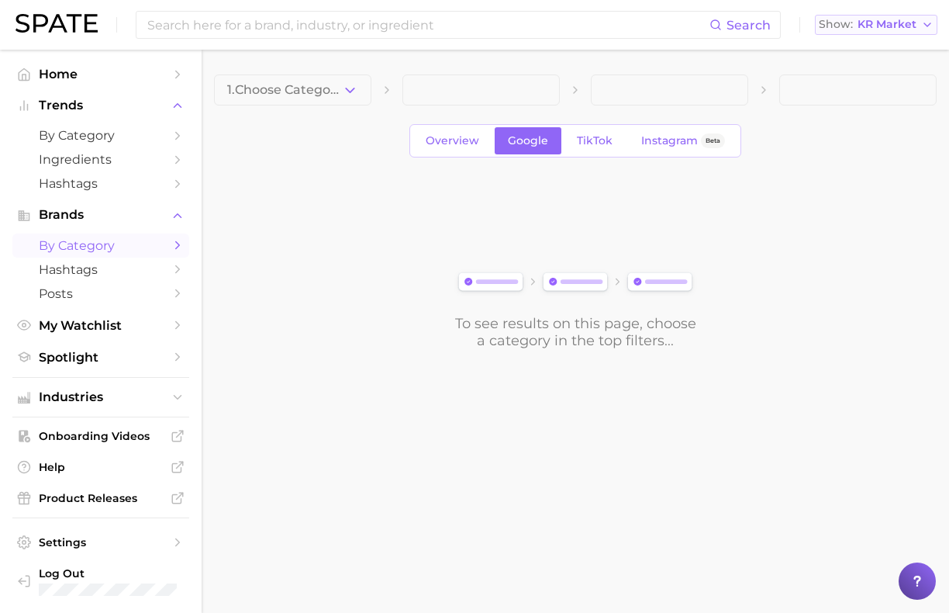
click at [862, 32] on button "Show KR Market" at bounding box center [876, 25] width 123 height 20
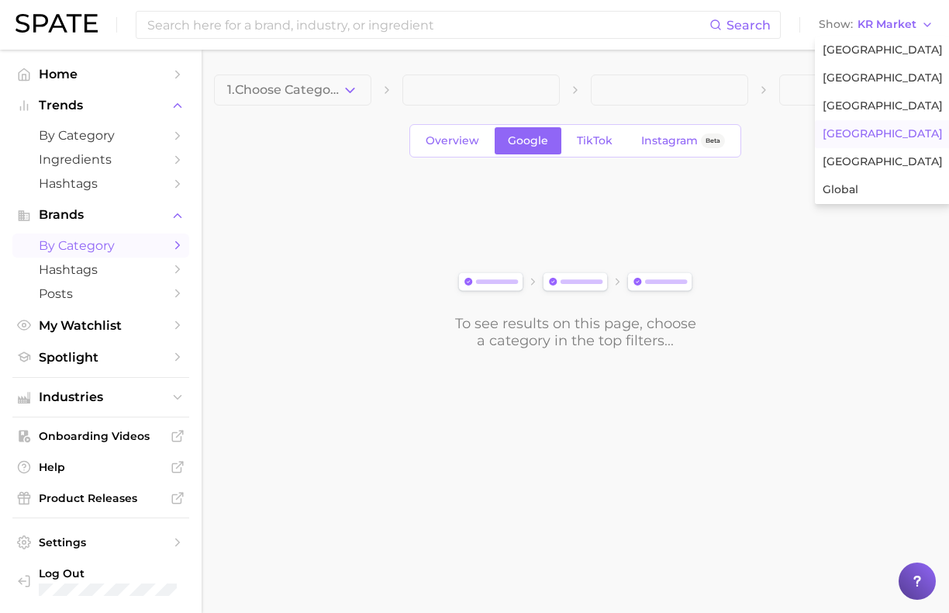
click at [862, 132] on span "[GEOGRAPHIC_DATA]" at bounding box center [883, 133] width 120 height 13
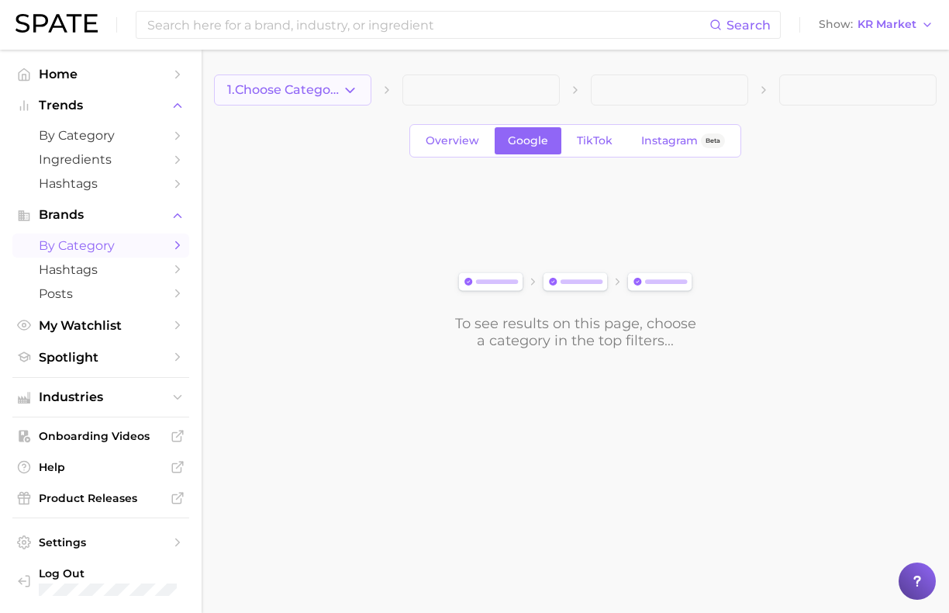
click at [294, 76] on button "1. Choose Category" at bounding box center [292, 89] width 157 height 31
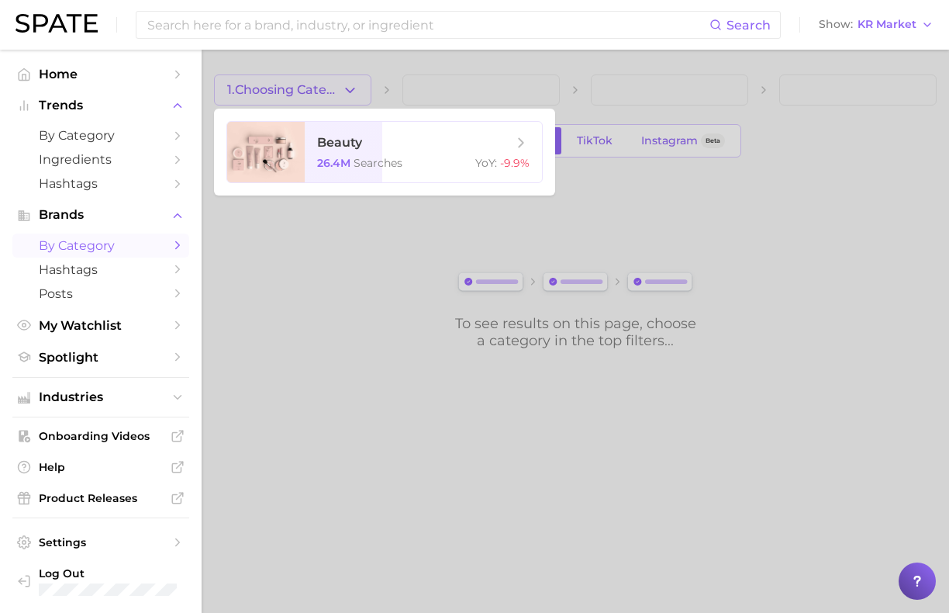
click at [294, 76] on div at bounding box center [474, 306] width 949 height 613
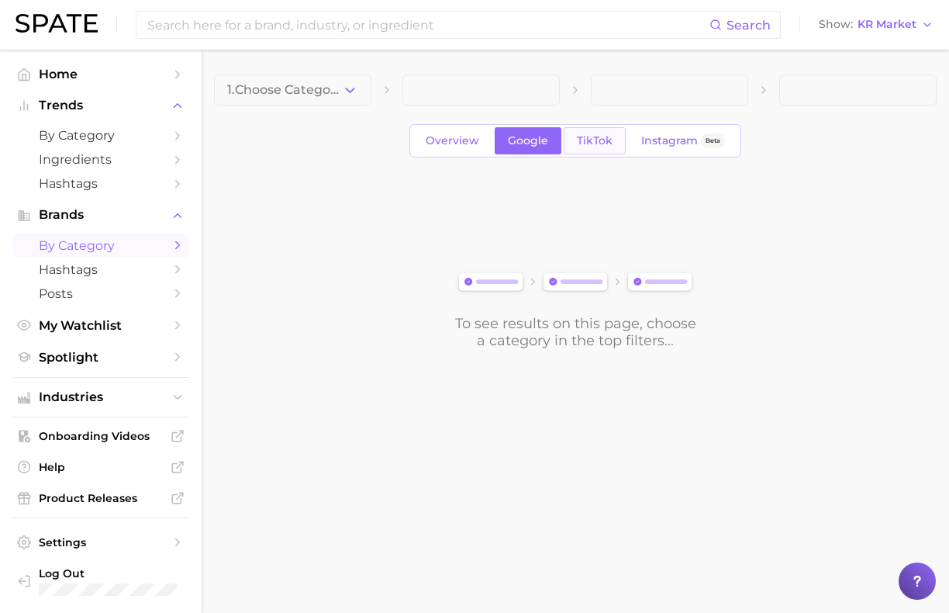
click at [596, 133] on link "TikTok" at bounding box center [595, 140] width 62 height 27
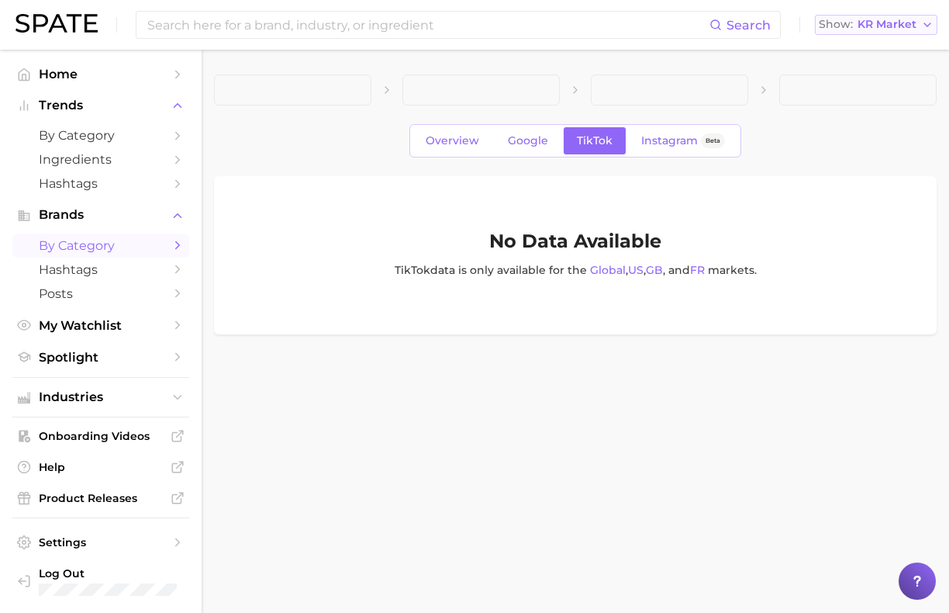
click at [862, 27] on span "KR Market" at bounding box center [887, 24] width 59 height 9
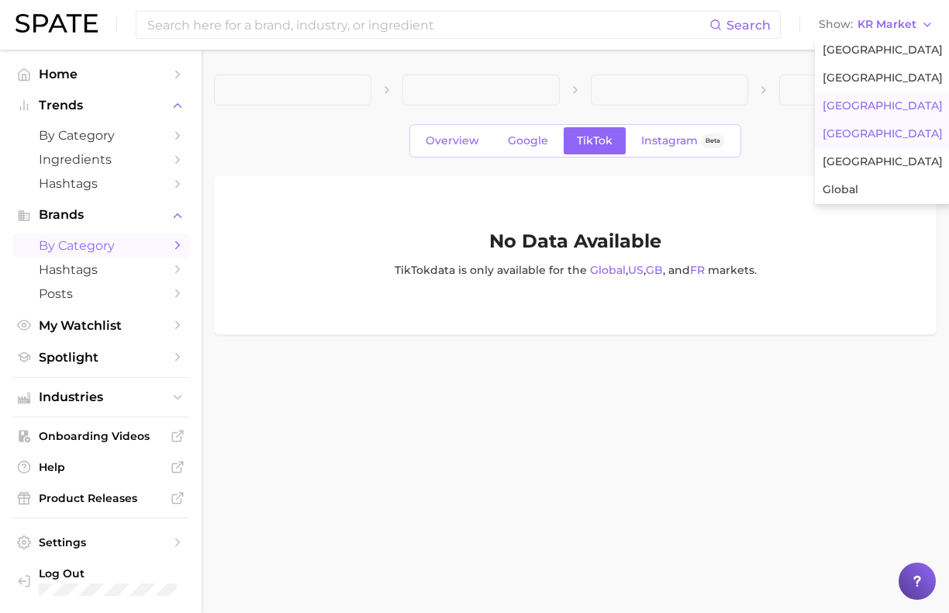
click at [862, 96] on button "[GEOGRAPHIC_DATA]" at bounding box center [883, 106] width 136 height 28
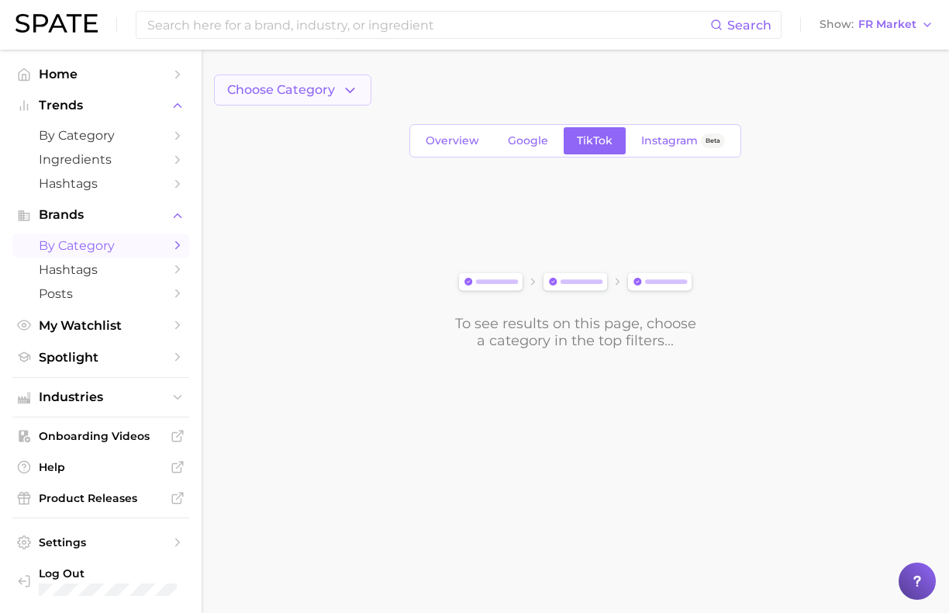
click at [299, 93] on span "Choose Category" at bounding box center [281, 90] width 108 height 14
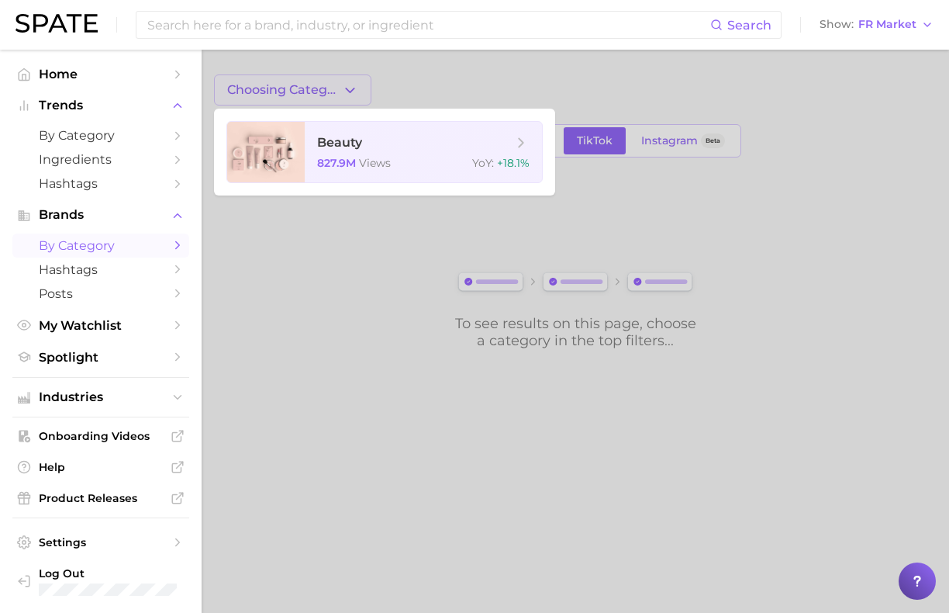
click at [299, 93] on div at bounding box center [474, 306] width 949 height 613
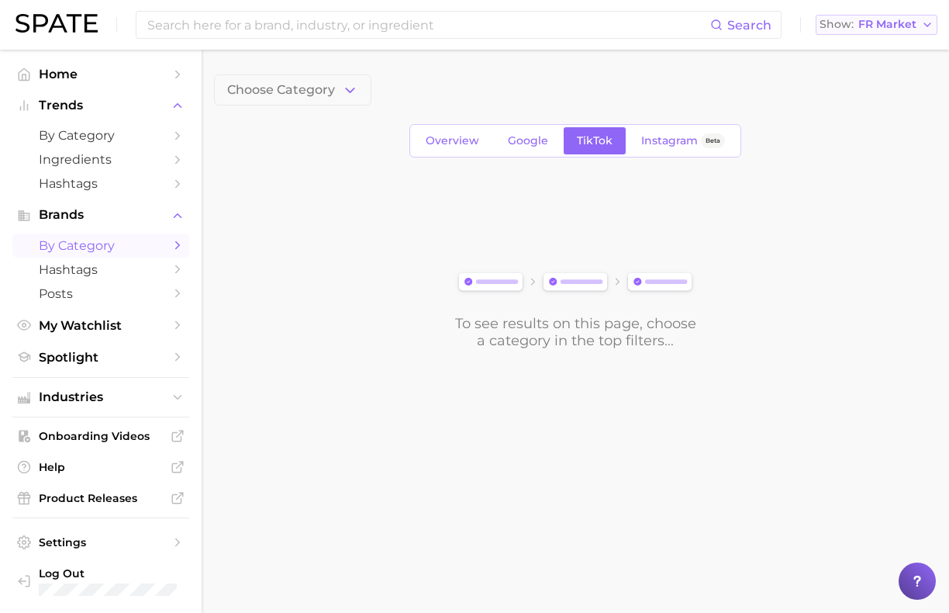
click at [862, 29] on span "FR Market" at bounding box center [887, 24] width 58 height 9
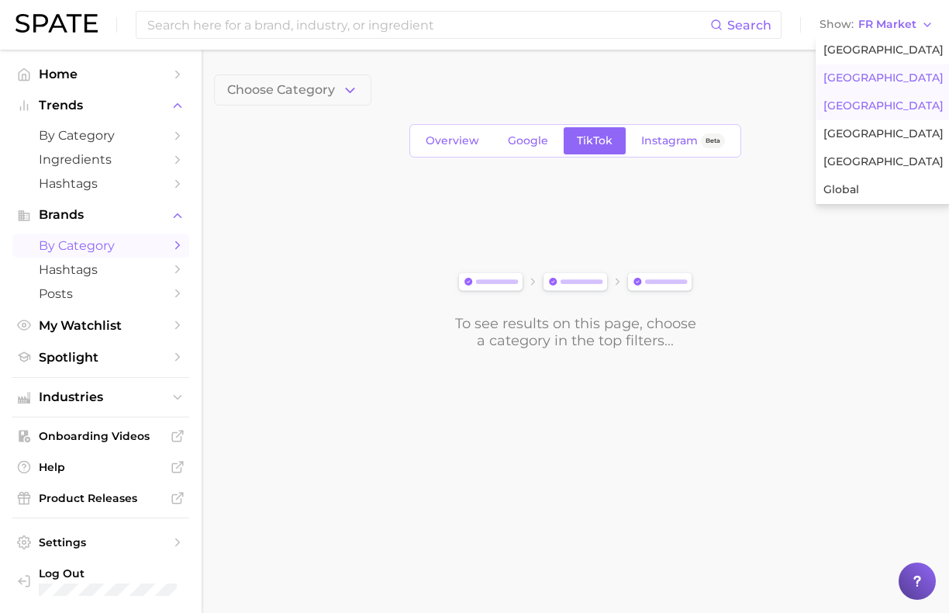
click at [862, 81] on span "[GEOGRAPHIC_DATA]" at bounding box center [883, 77] width 120 height 13
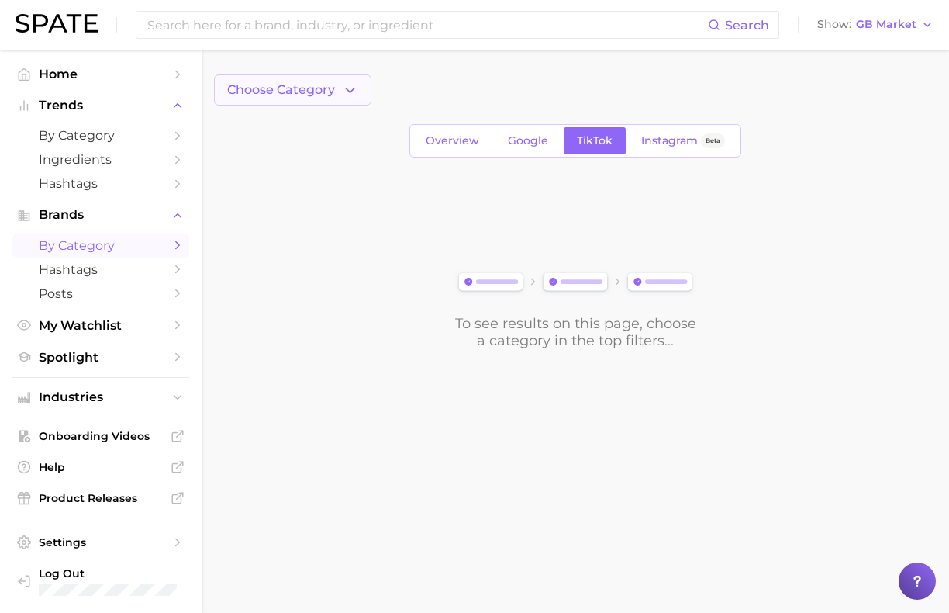
click at [275, 81] on button "Choose Category" at bounding box center [292, 89] width 157 height 31
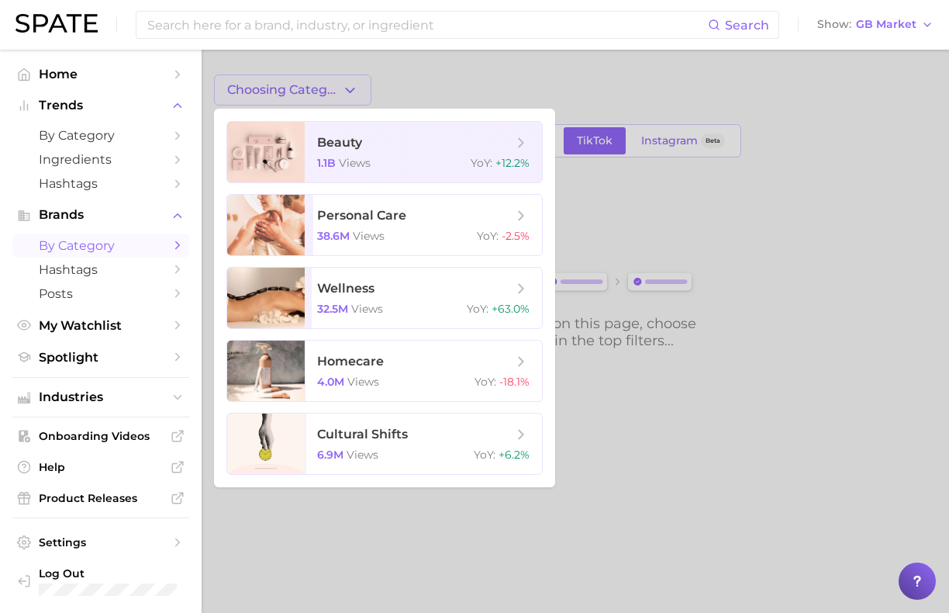
click at [292, 88] on div at bounding box center [474, 306] width 949 height 613
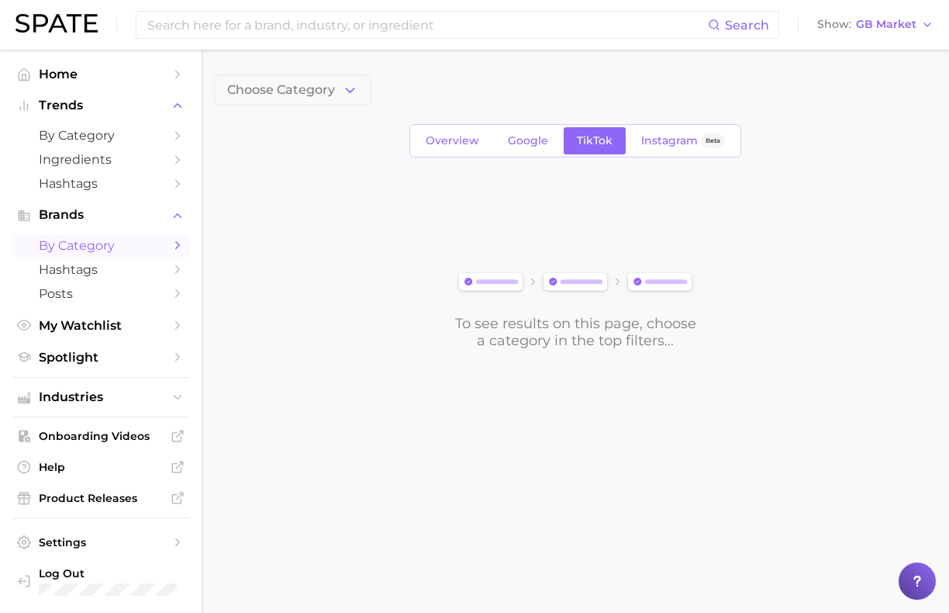
click at [862, 37] on div "Search Show GB Market" at bounding box center [475, 25] width 918 height 50
click at [862, 29] on span "GB Market" at bounding box center [886, 24] width 60 height 9
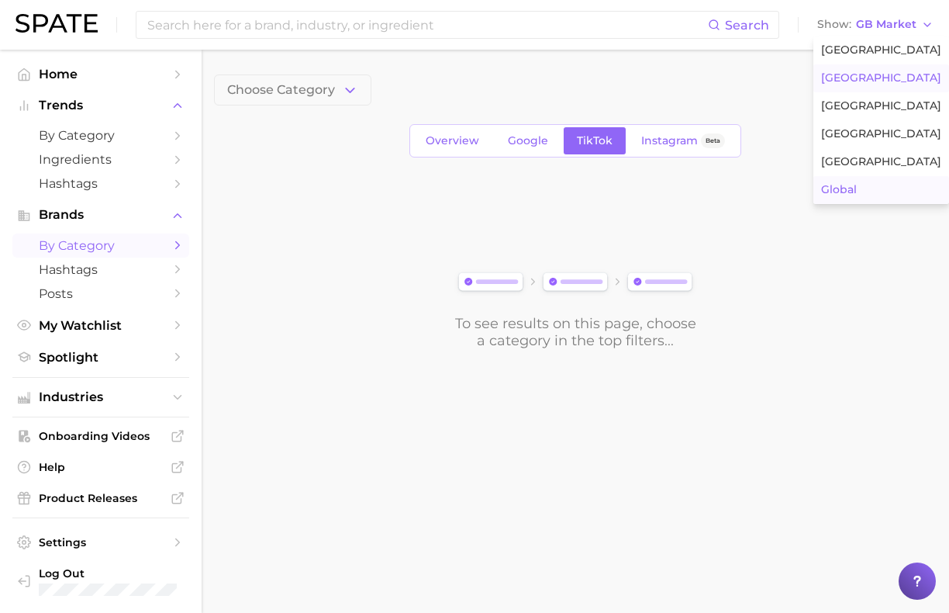
click at [862, 184] on button "Global" at bounding box center [881, 190] width 136 height 28
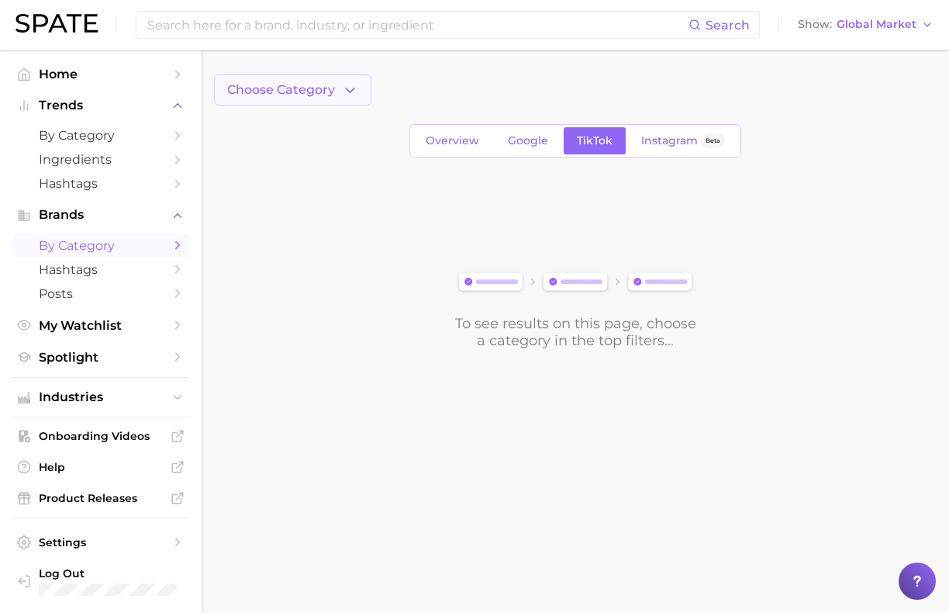
click at [337, 96] on button "Choose Category" at bounding box center [292, 89] width 157 height 31
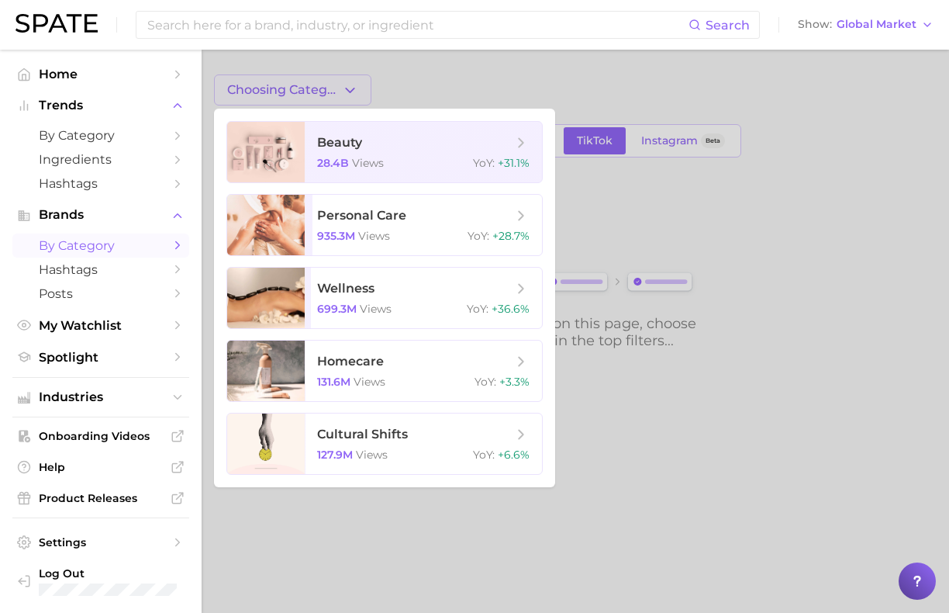
click at [337, 96] on div at bounding box center [474, 306] width 949 height 613
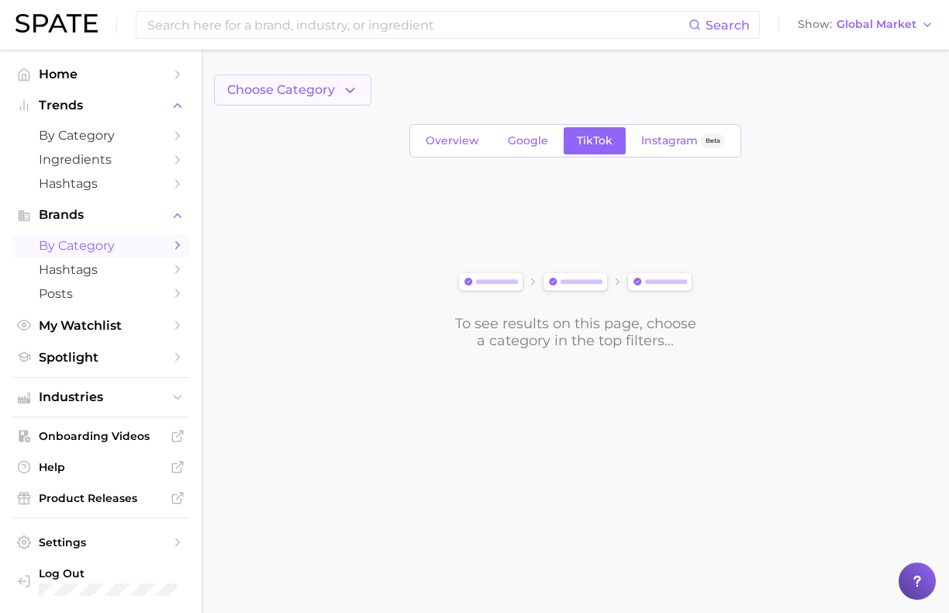
click at [337, 96] on button "Choose Category" at bounding box center [292, 89] width 157 height 31
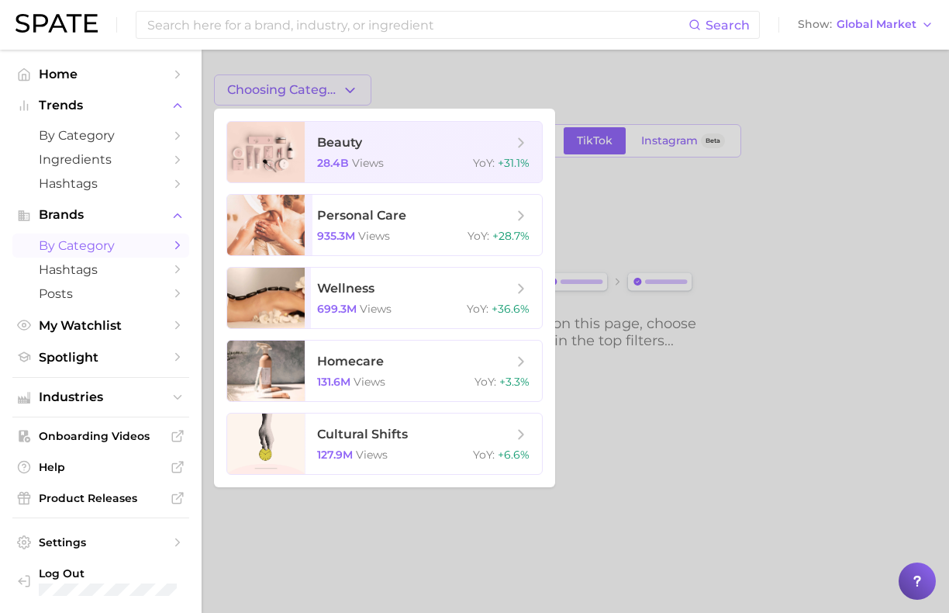
click at [337, 96] on div at bounding box center [474, 306] width 949 height 613
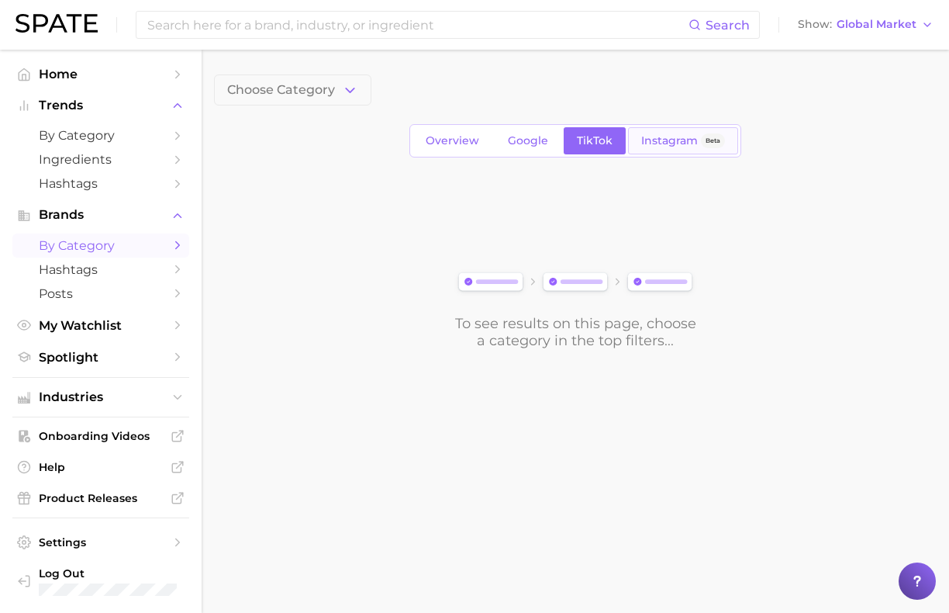
click at [646, 140] on span "Instagram" at bounding box center [669, 140] width 57 height 13
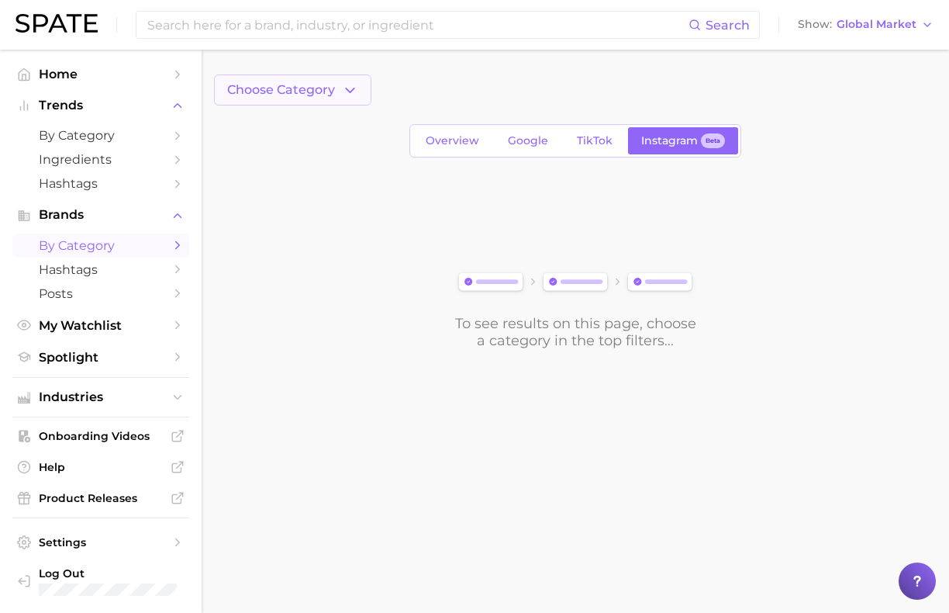
click at [333, 95] on button "Choose Category" at bounding box center [292, 89] width 157 height 31
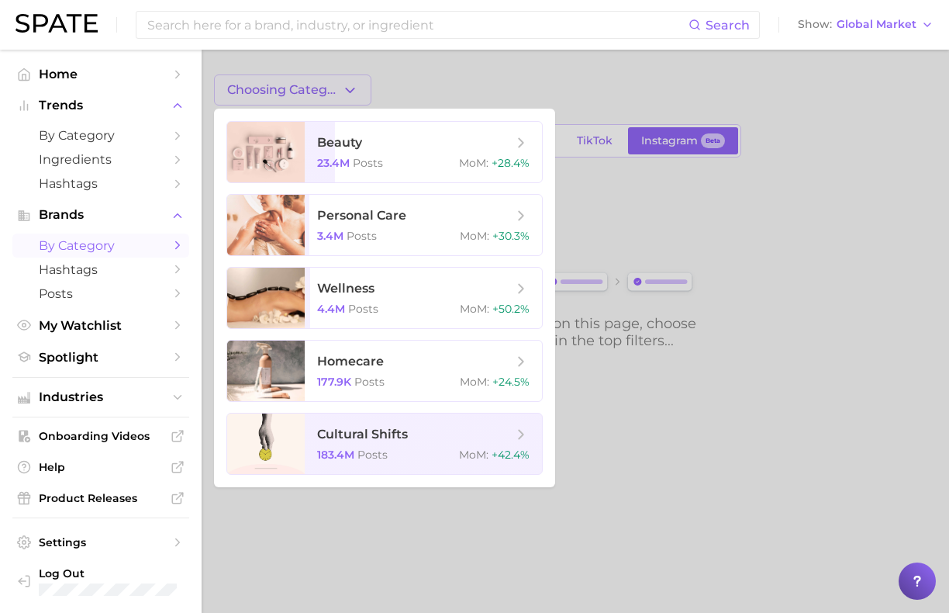
click at [333, 95] on div at bounding box center [474, 306] width 949 height 613
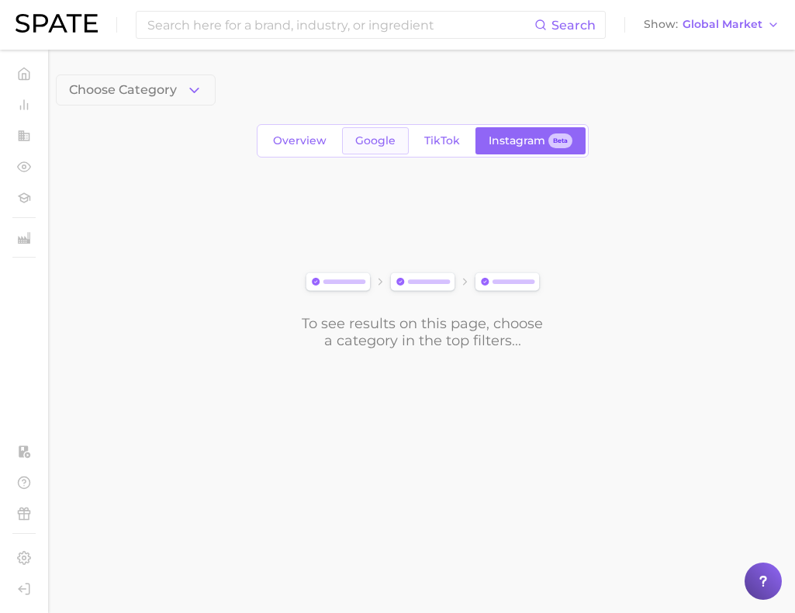
click at [381, 144] on span "Google" at bounding box center [375, 140] width 40 height 13
click at [728, 29] on span "Global Market" at bounding box center [722, 24] width 80 height 9
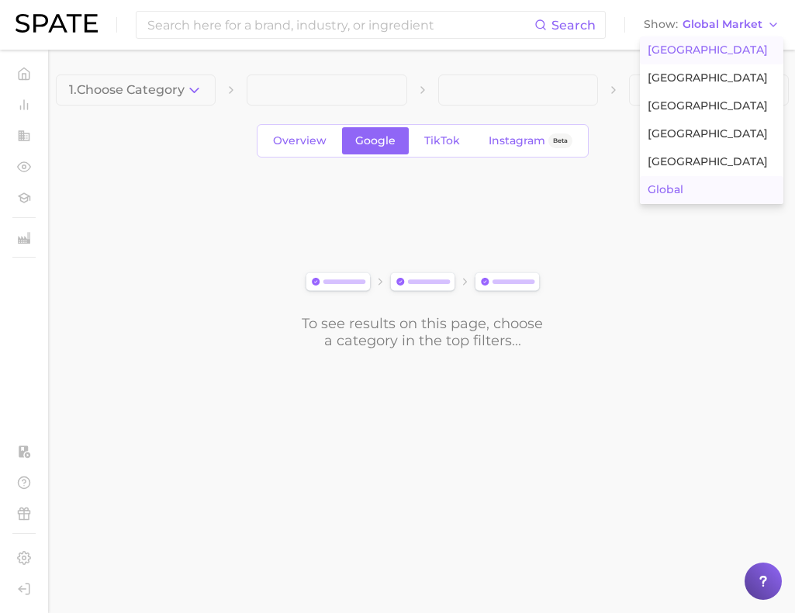
click at [711, 47] on span "[GEOGRAPHIC_DATA]" at bounding box center [707, 49] width 120 height 13
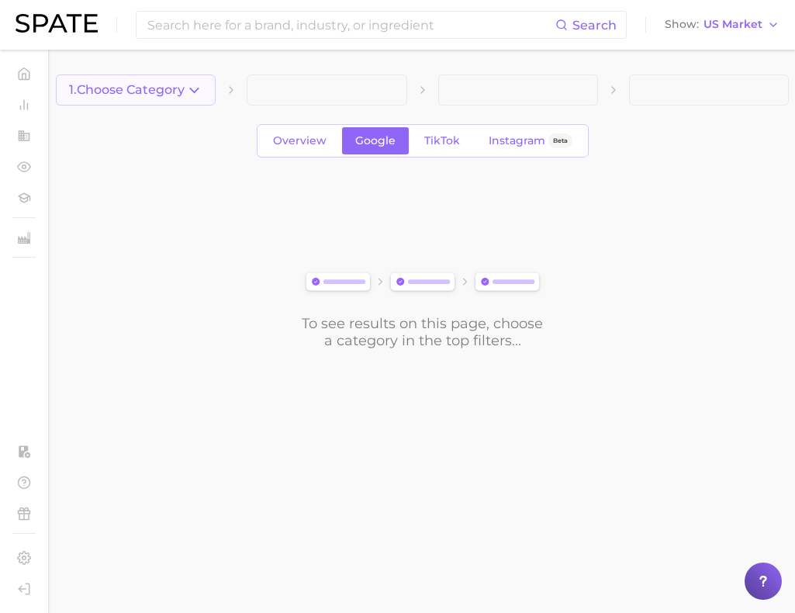
click at [181, 98] on button "1. Choose Category" at bounding box center [136, 89] width 160 height 31
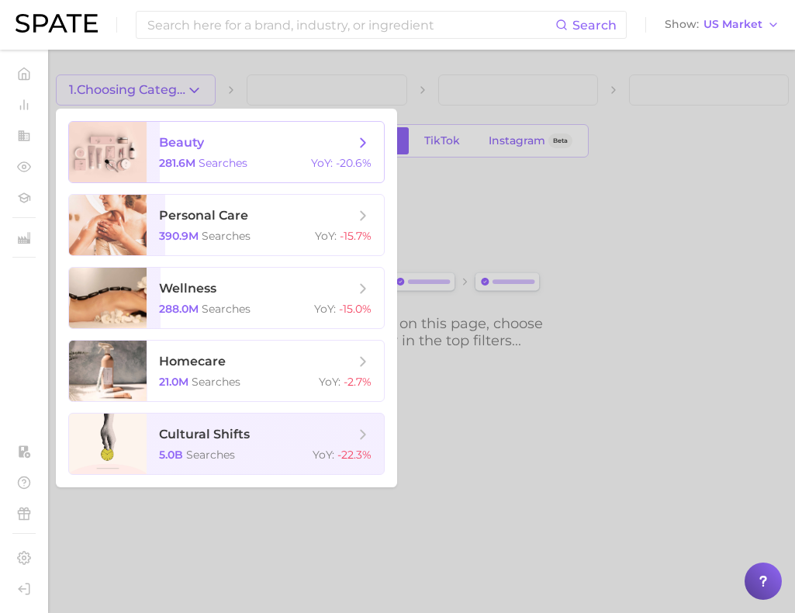
click at [181, 132] on span "beauty 281.6m searches YoY : -20.6%" at bounding box center [265, 152] width 237 height 60
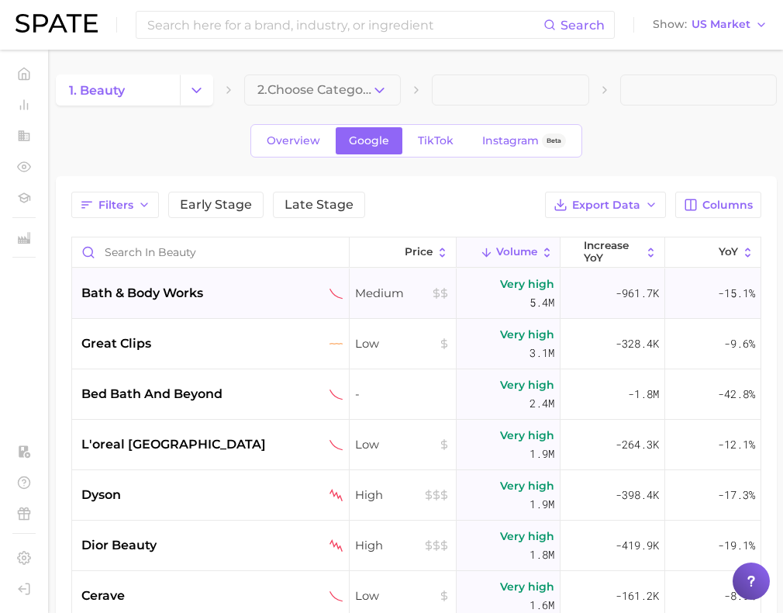
click at [175, 309] on div "bath & body works" at bounding box center [211, 293] width 278 height 50
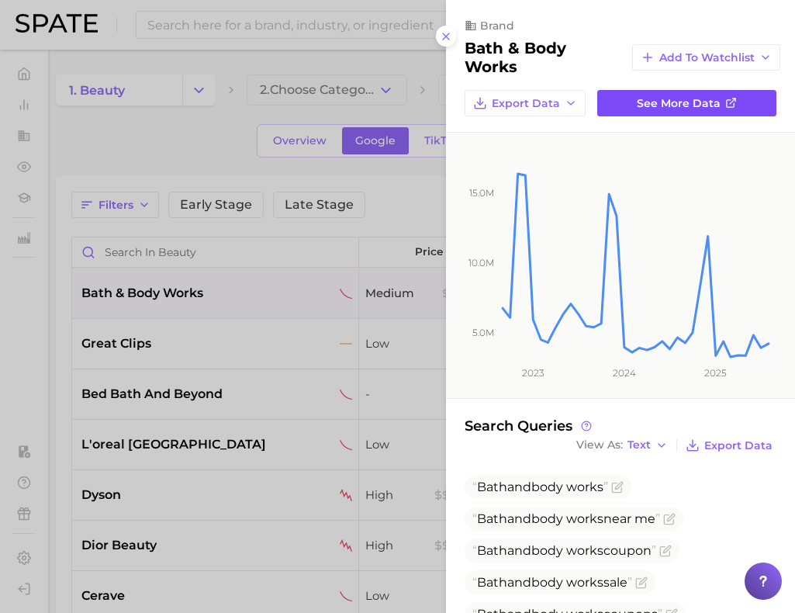
click at [653, 97] on span "See more data" at bounding box center [679, 103] width 84 height 13
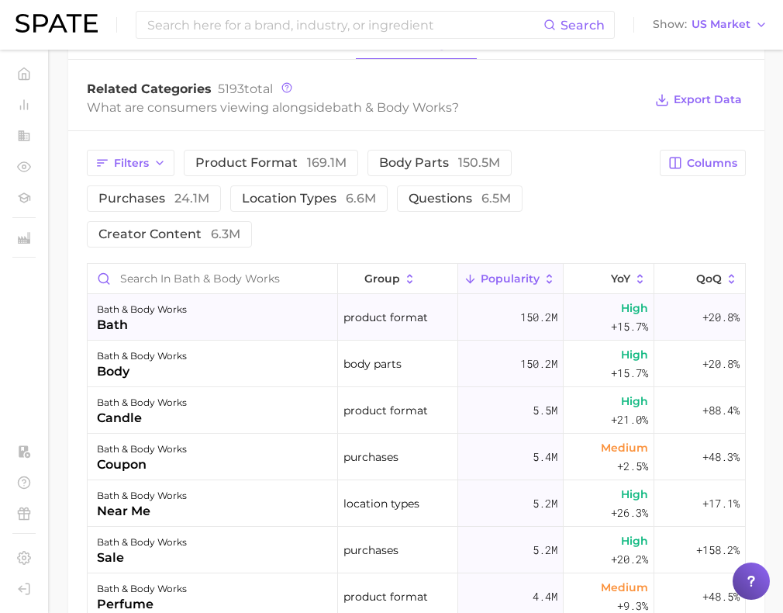
scroll to position [679, 0]
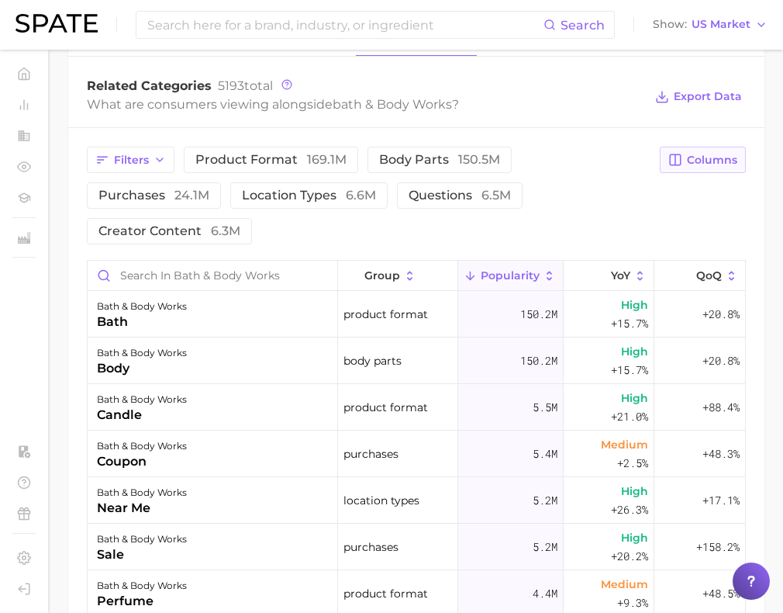
click at [740, 162] on button "Columns" at bounding box center [703, 160] width 86 height 26
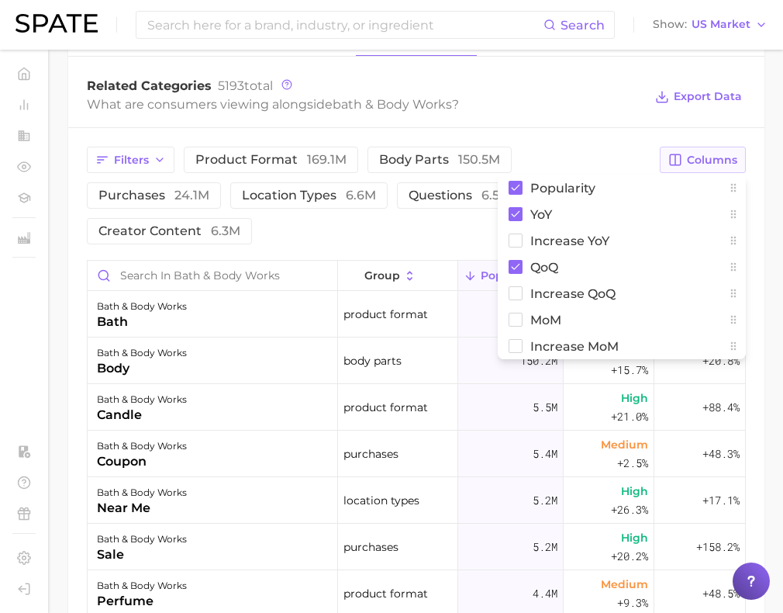
click at [740, 162] on button "Columns" at bounding box center [703, 160] width 86 height 26
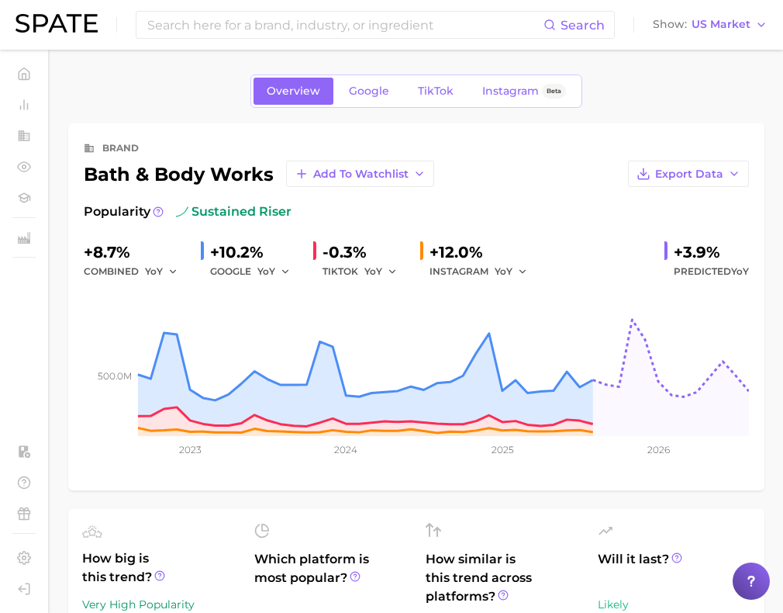
scroll to position [0, 0]
